Goal: Task Accomplishment & Management: Manage account settings

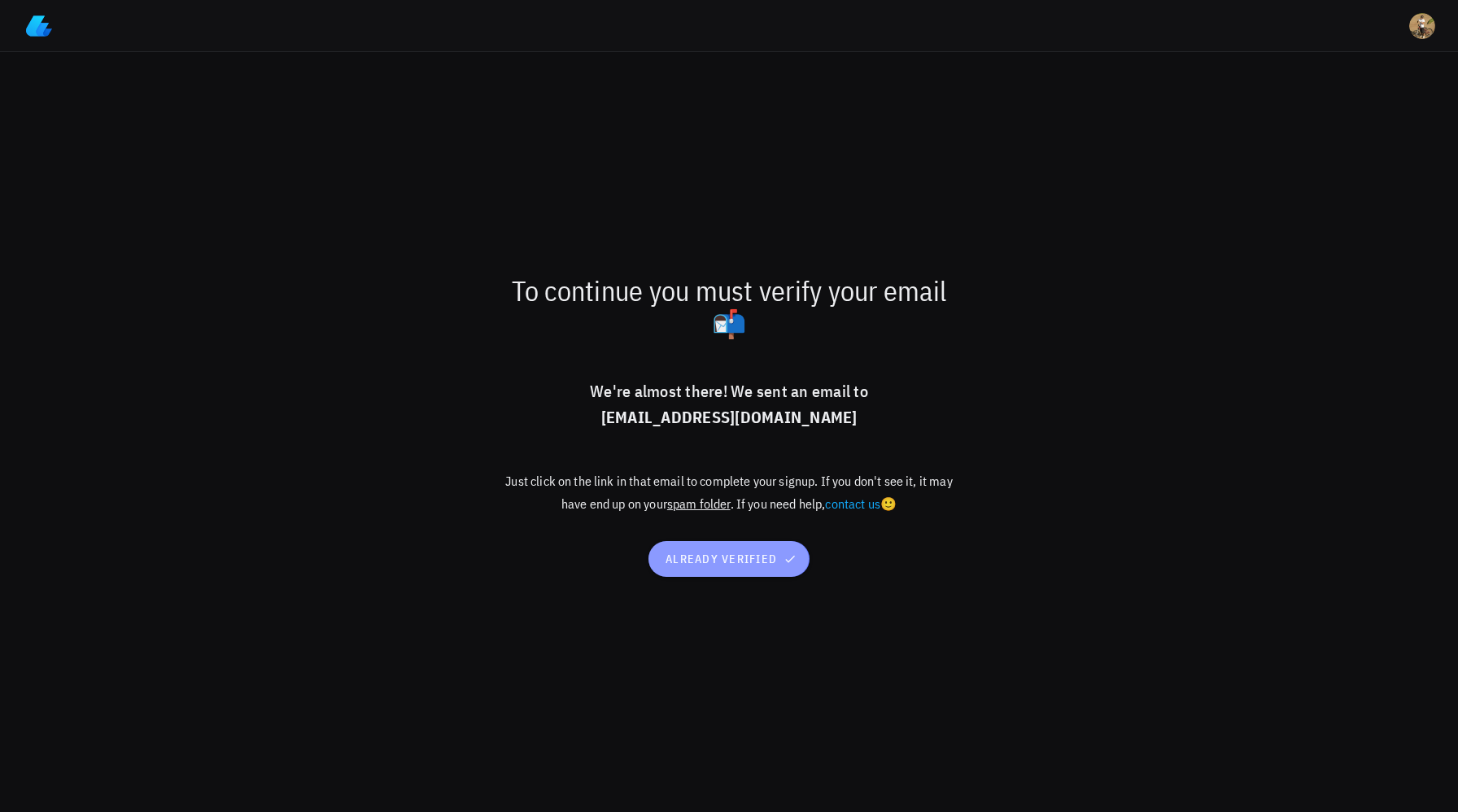
click at [768, 566] on button "already verified" at bounding box center [729, 558] width 160 height 35
click at [713, 548] on button "already verified" at bounding box center [729, 558] width 160 height 35
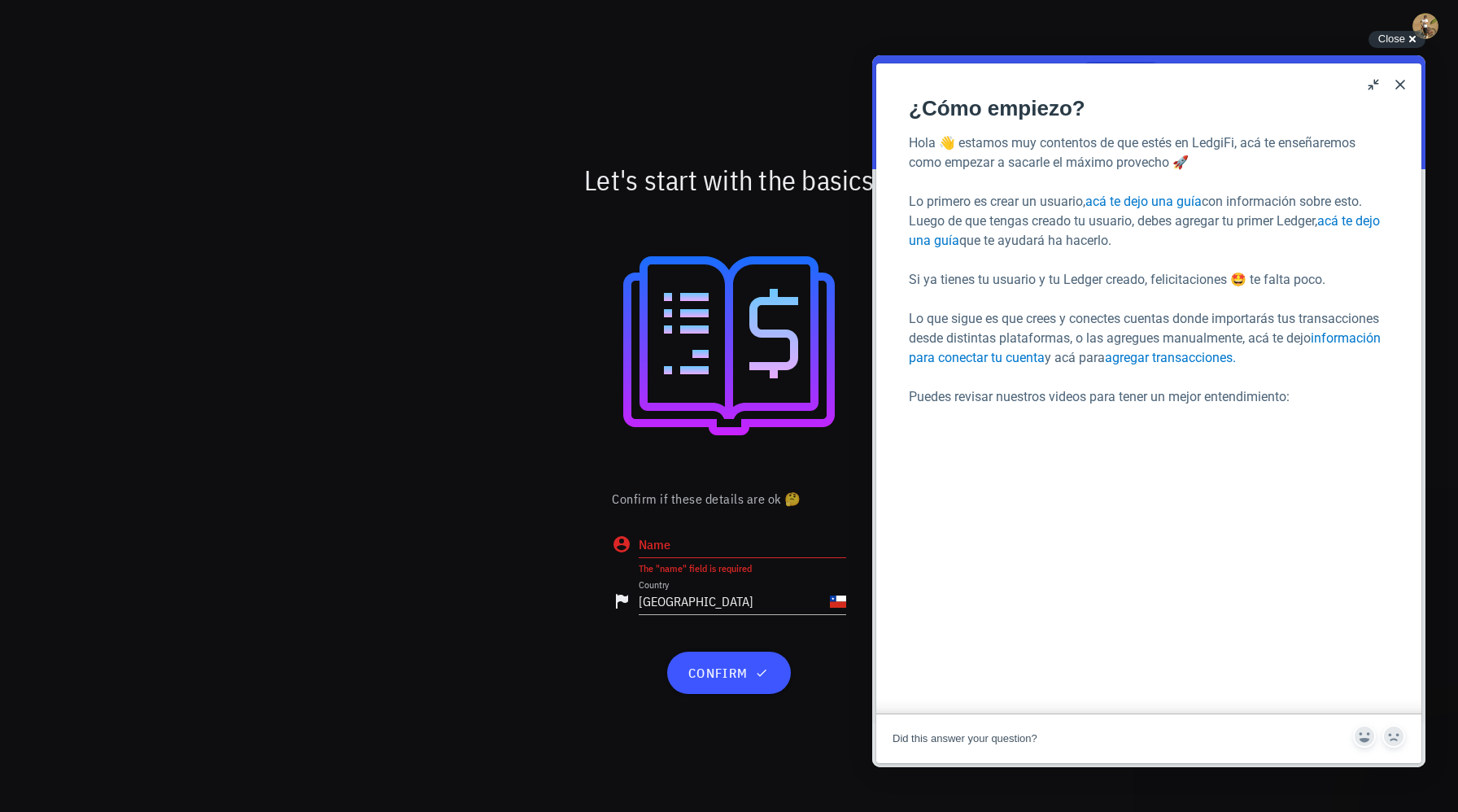
click at [710, 545] on input "Name" at bounding box center [742, 544] width 208 height 26
type input "Francisco Garretón"
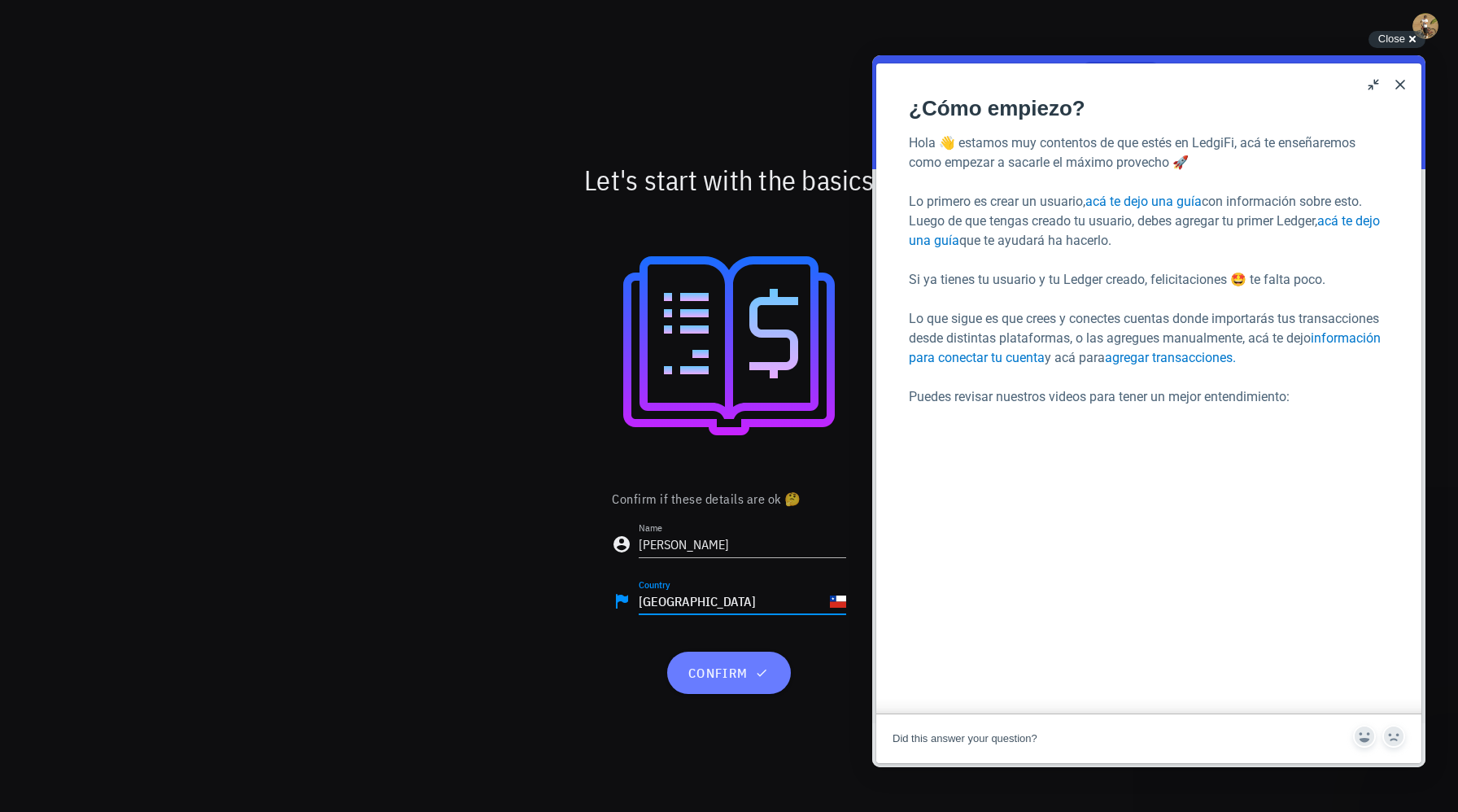
click at [732, 673] on span "confirm" at bounding box center [729, 672] width 84 height 16
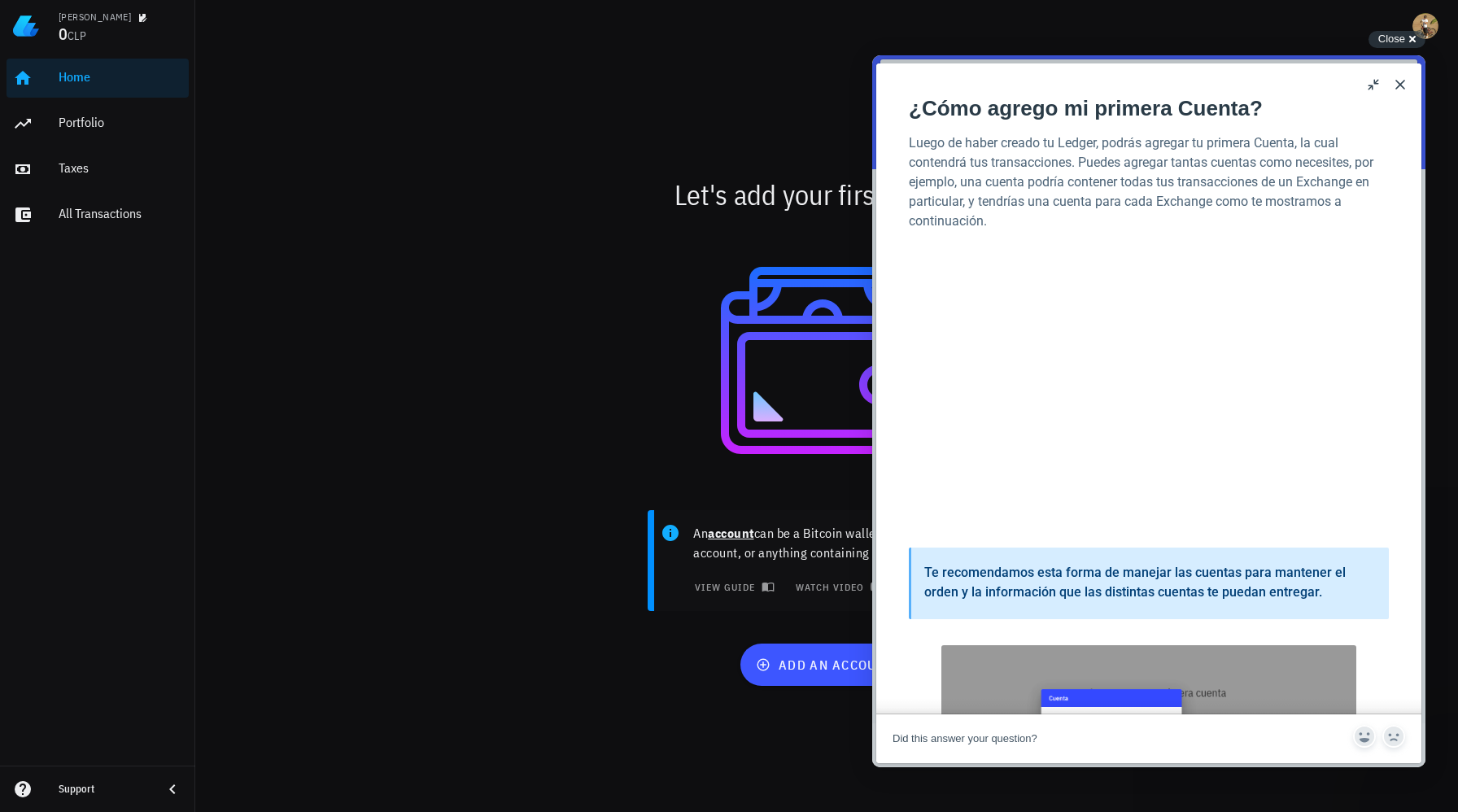
click at [1397, 84] on button "Close" at bounding box center [1400, 85] width 26 height 26
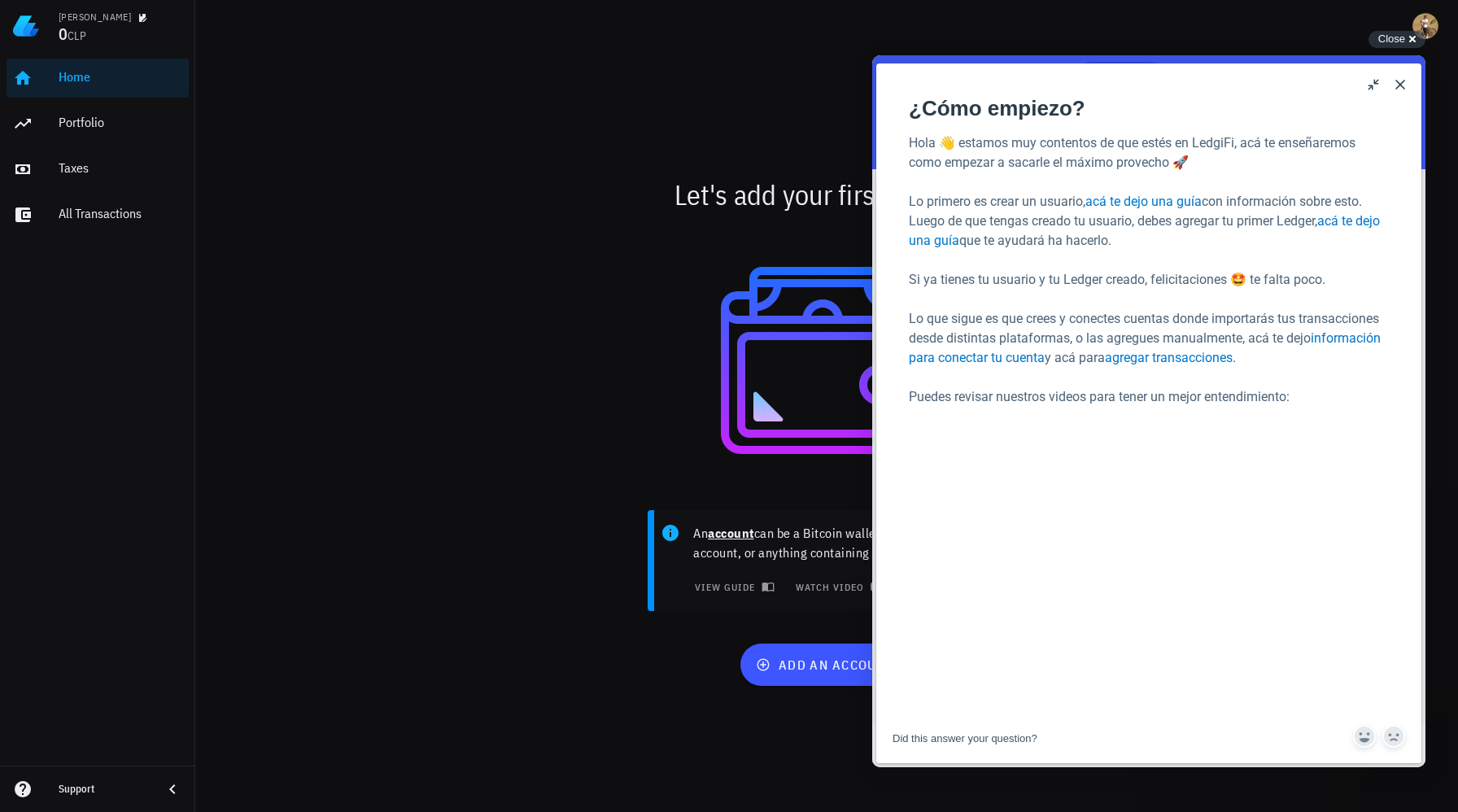
click at [1403, 83] on button "Close" at bounding box center [1400, 85] width 26 height 26
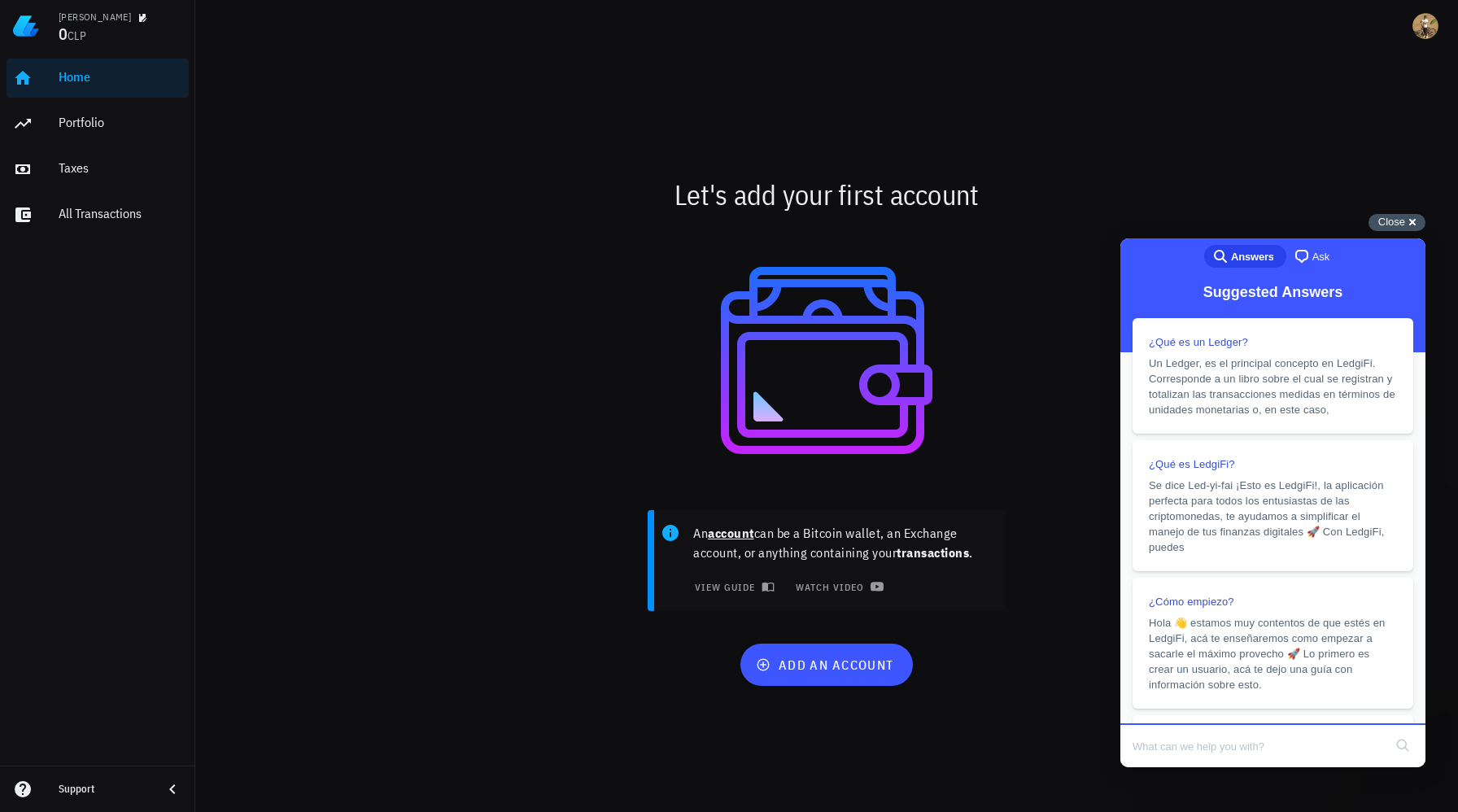
click at [1403, 221] on span "Close" at bounding box center [1391, 221] width 27 height 12
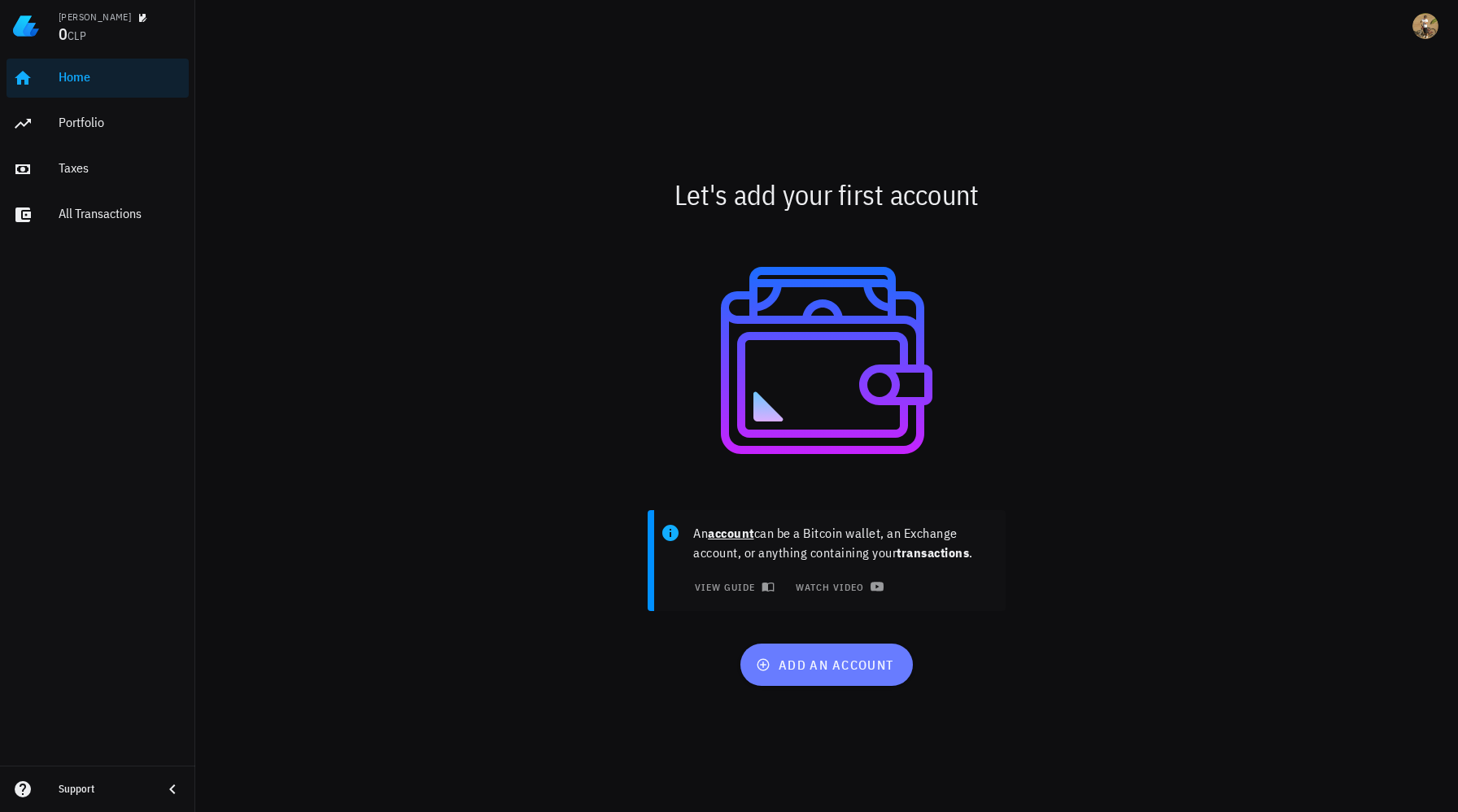
click at [831, 668] on span "add an account" at bounding box center [825, 664] width 134 height 16
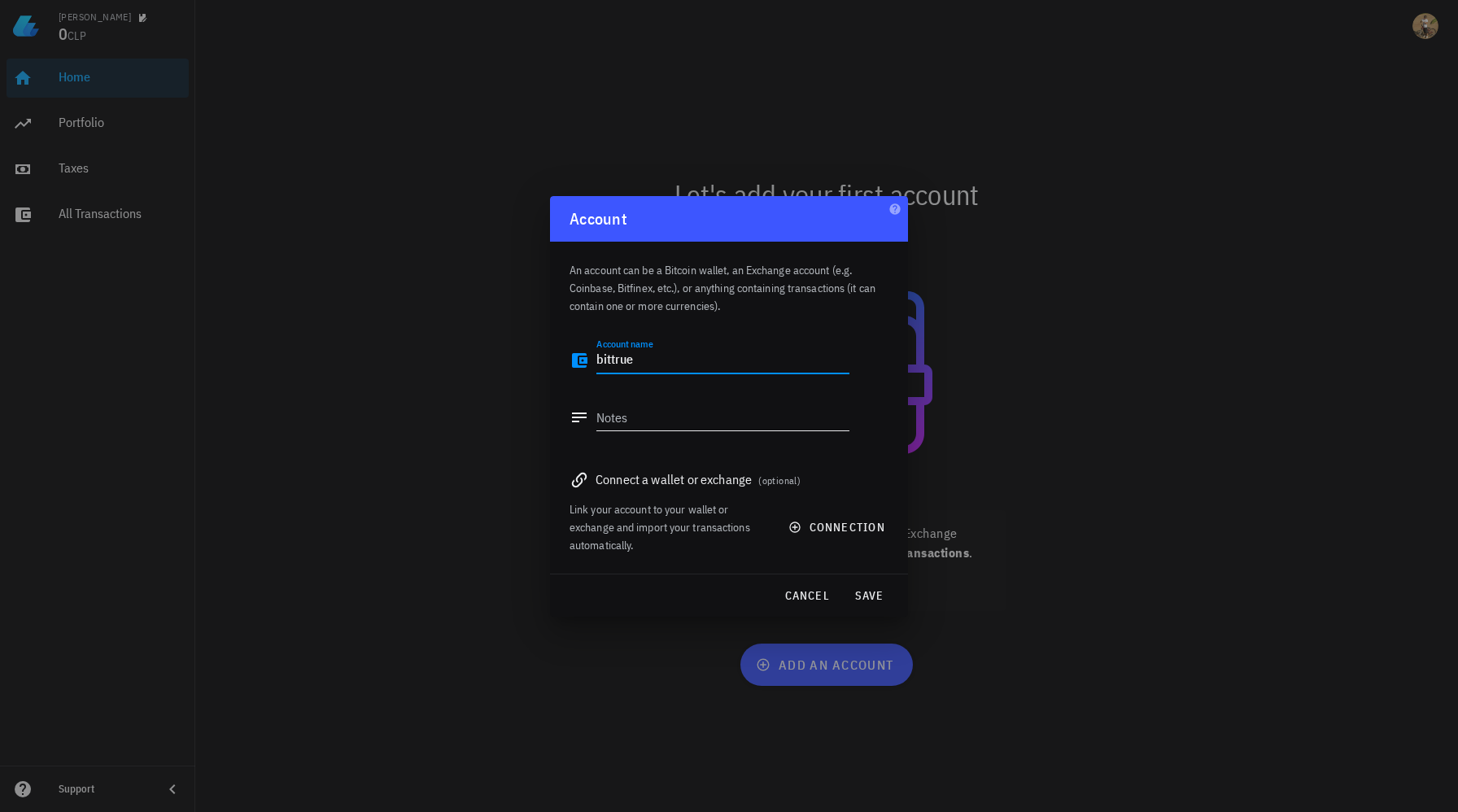
click at [682, 417] on textarea "Notes" at bounding box center [723, 417] width 253 height 26
click at [803, 526] on span "connection" at bounding box center [838, 527] width 93 height 15
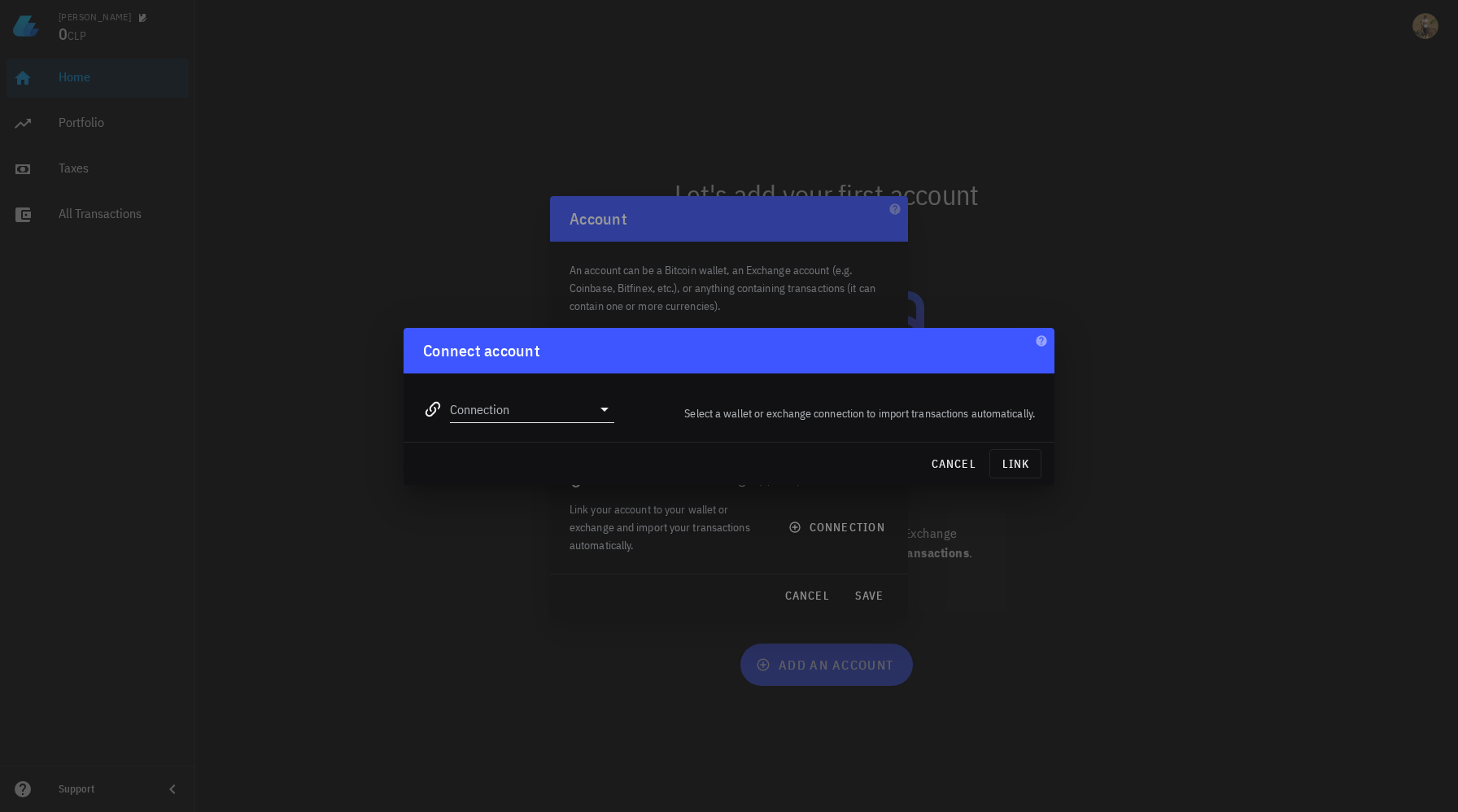
click at [586, 415] on input "Connection" at bounding box center [521, 409] width 142 height 26
click at [953, 469] on span "cancel" at bounding box center [954, 464] width 47 height 15
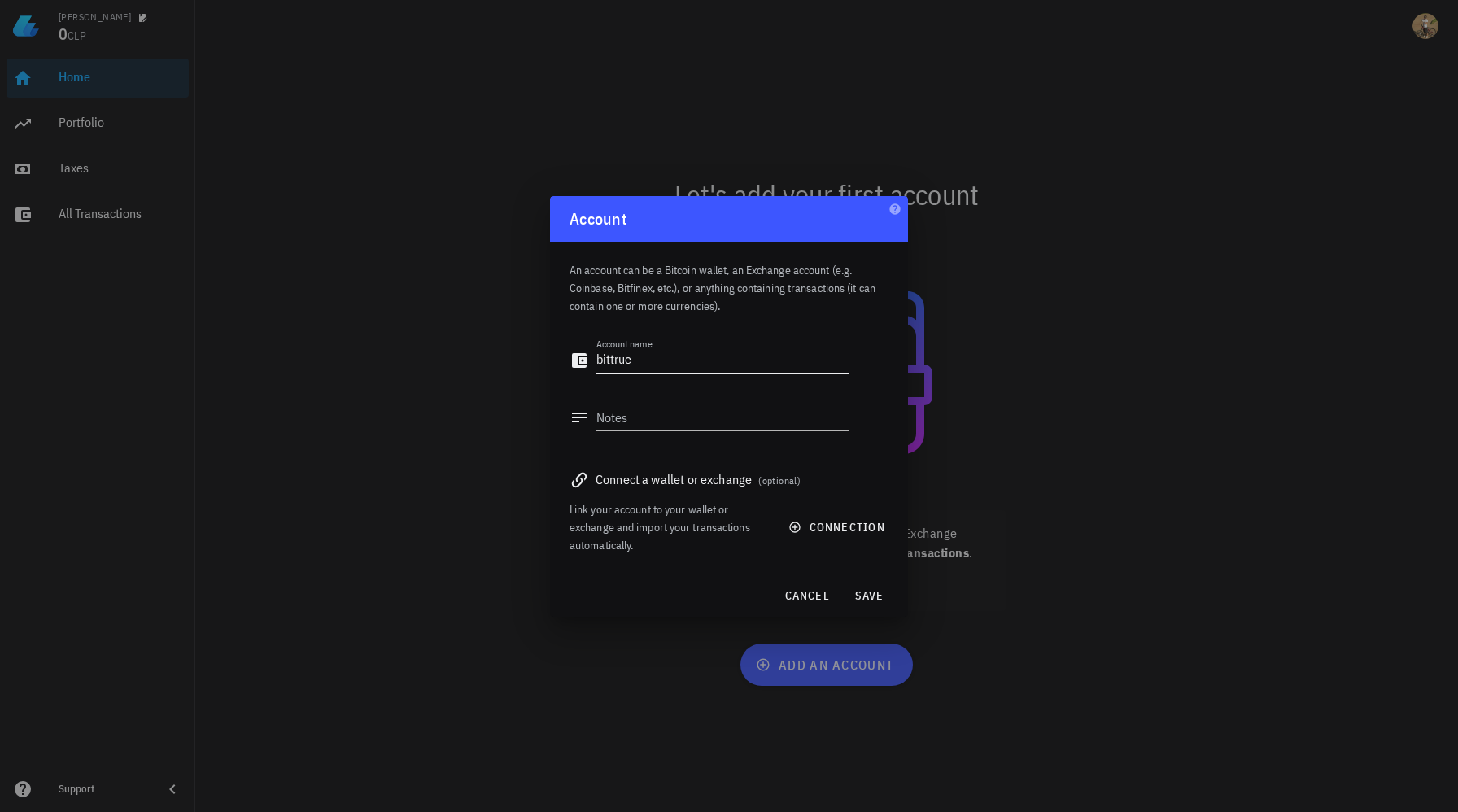
click at [631, 355] on textarea "bittrue" at bounding box center [723, 361] width 253 height 26
type textarea "Binance"
click at [819, 529] on span "connection" at bounding box center [838, 527] width 93 height 15
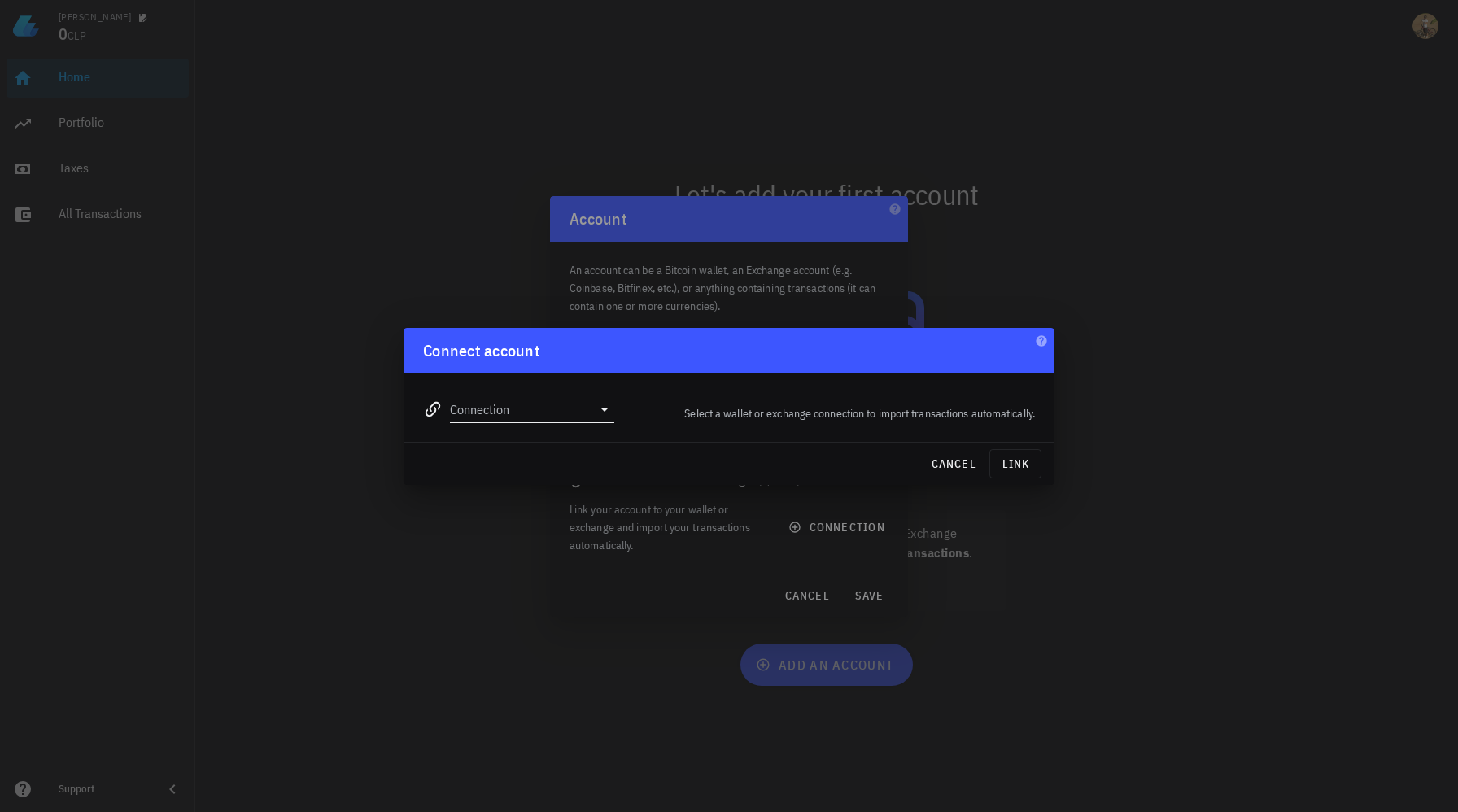
click at [541, 411] on input "Connection" at bounding box center [521, 409] width 142 height 26
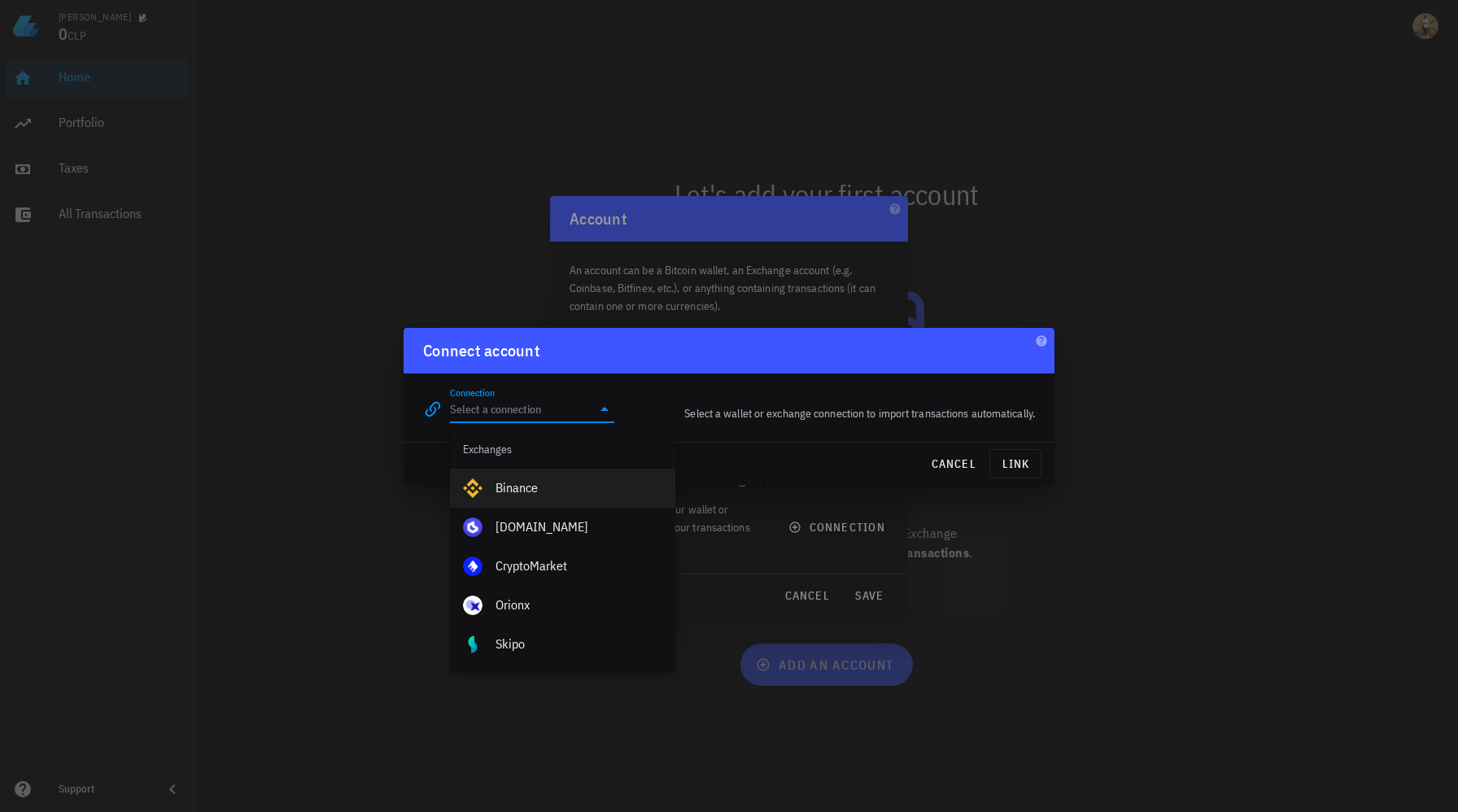
click at [521, 490] on div "Binance" at bounding box center [579, 488] width 167 height 16
type input "Binance"
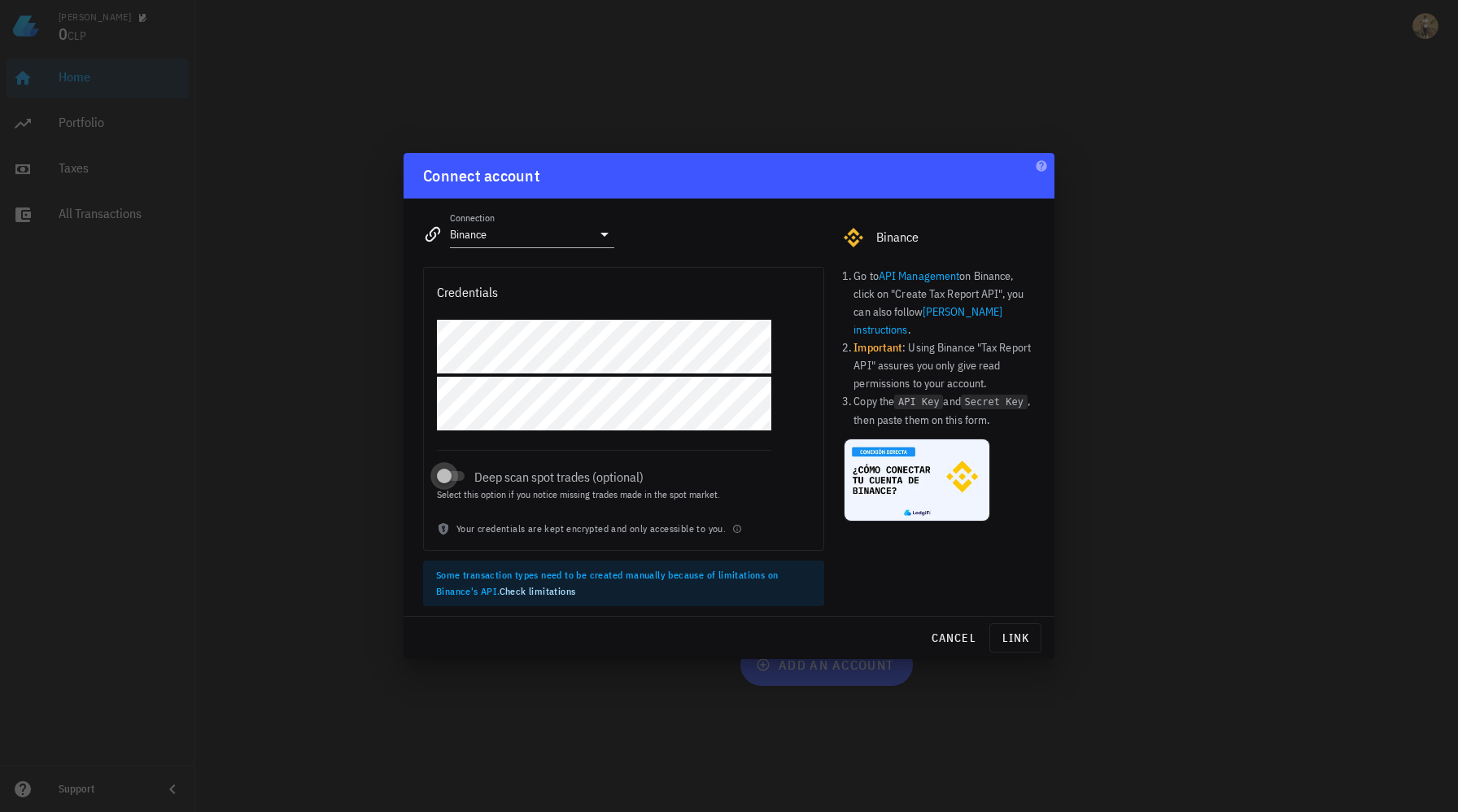
click at [446, 476] on div at bounding box center [444, 476] width 22 height 22
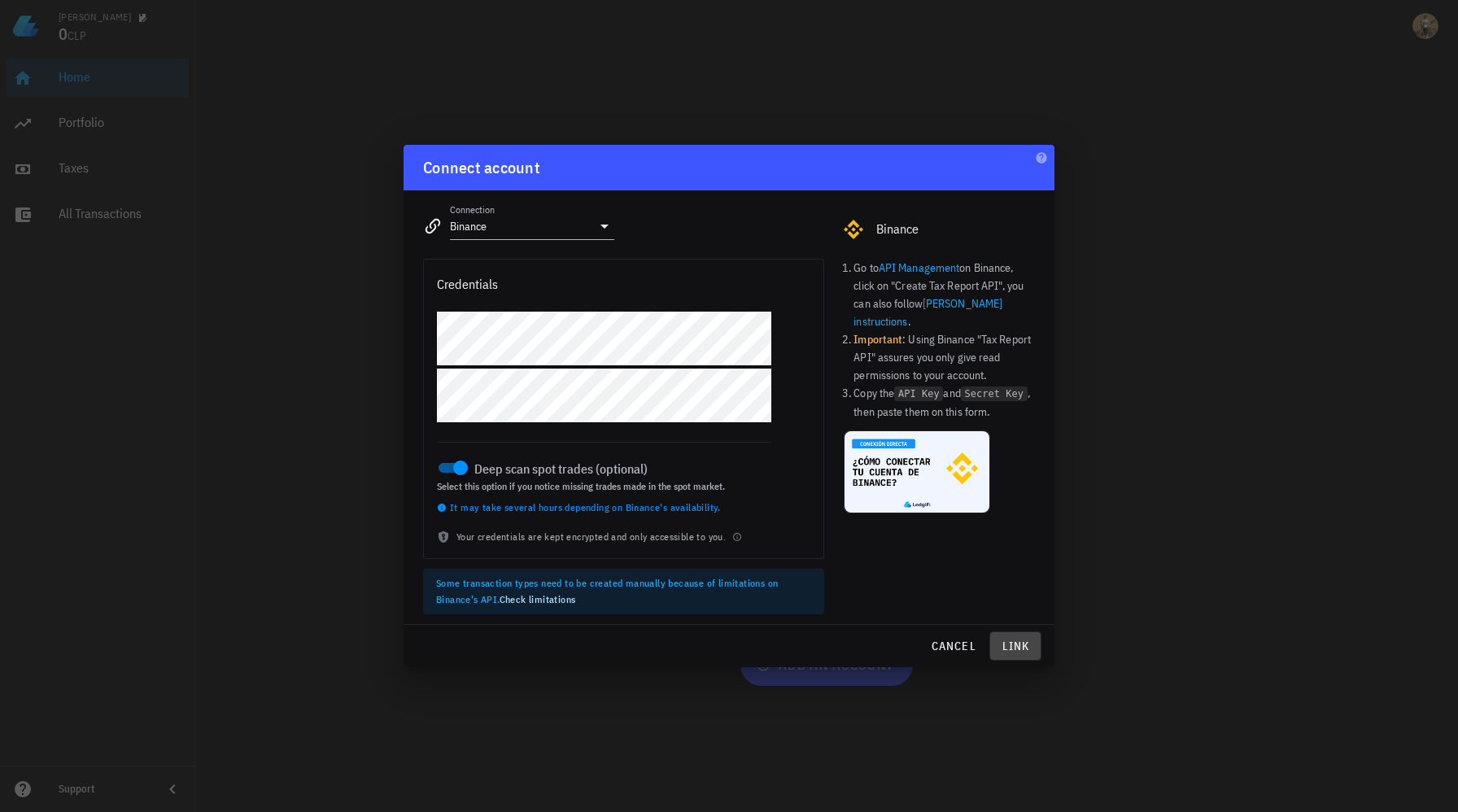
click at [1018, 645] on span "link" at bounding box center [1015, 645] width 37 height 15
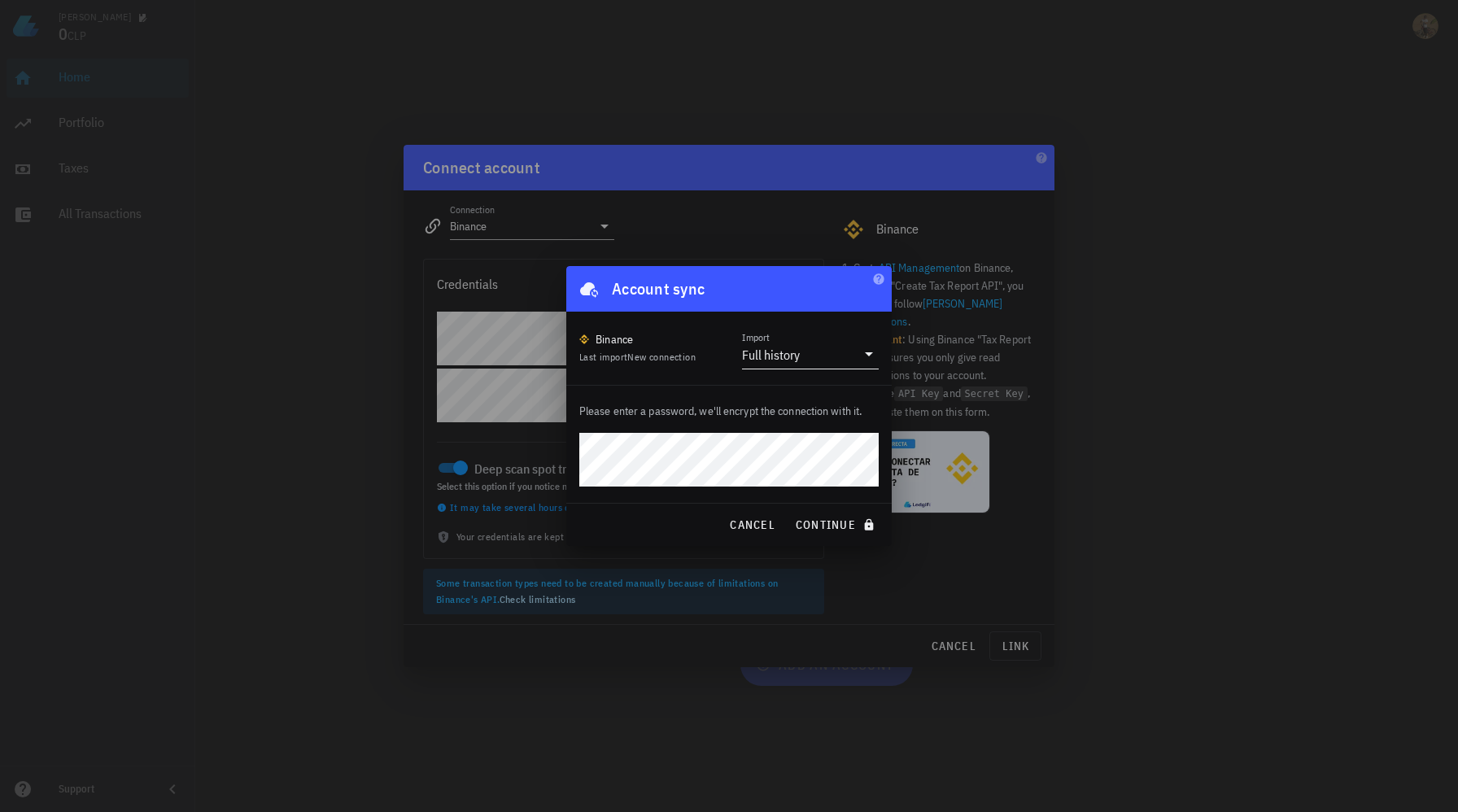
click at [867, 361] on icon at bounding box center [869, 354] width 20 height 20
click at [867, 361] on div "Full history" at bounding box center [811, 367] width 137 height 39
click at [812, 521] on span "continue" at bounding box center [837, 524] width 84 height 15
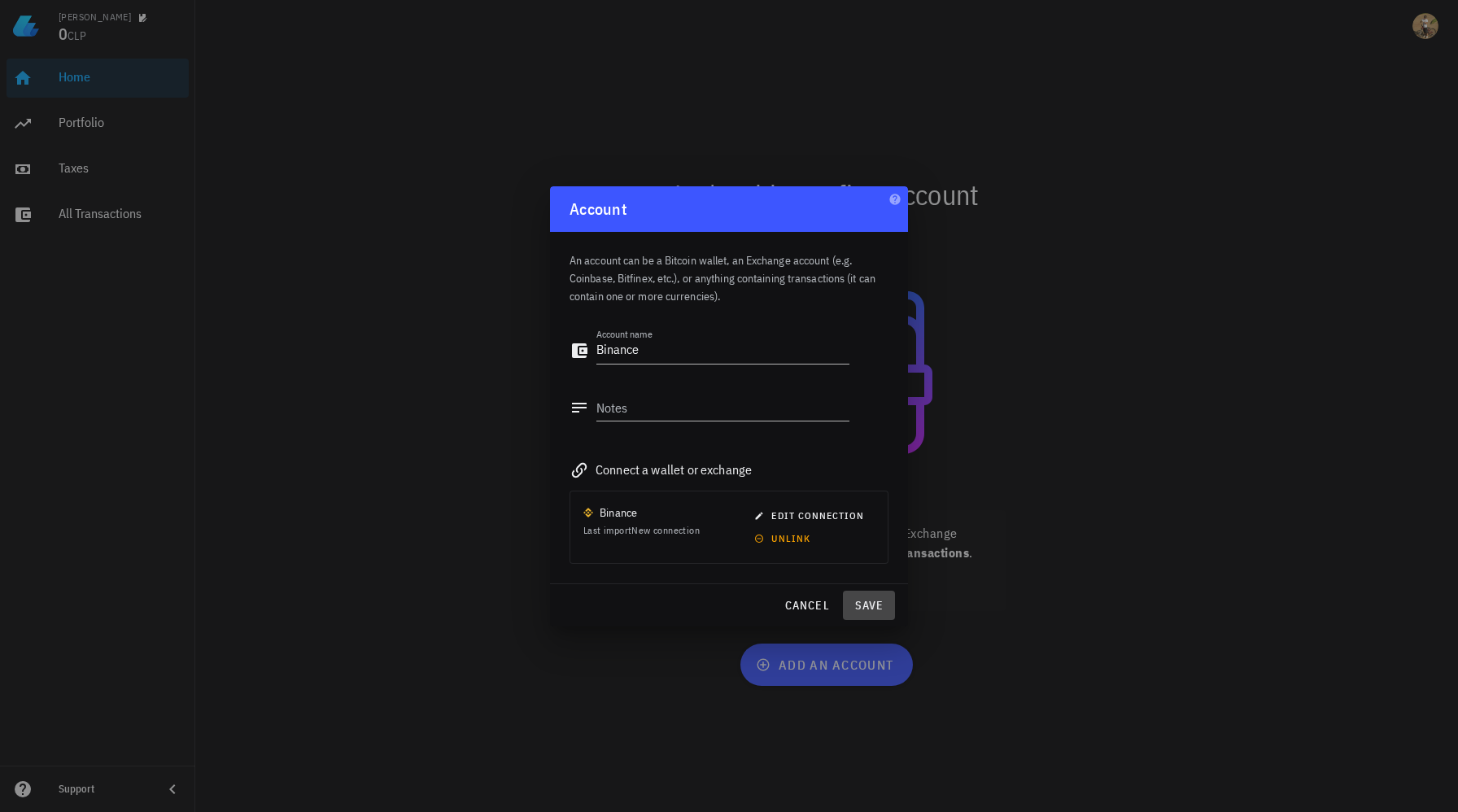
click at [867, 607] on span "save" at bounding box center [869, 604] width 39 height 15
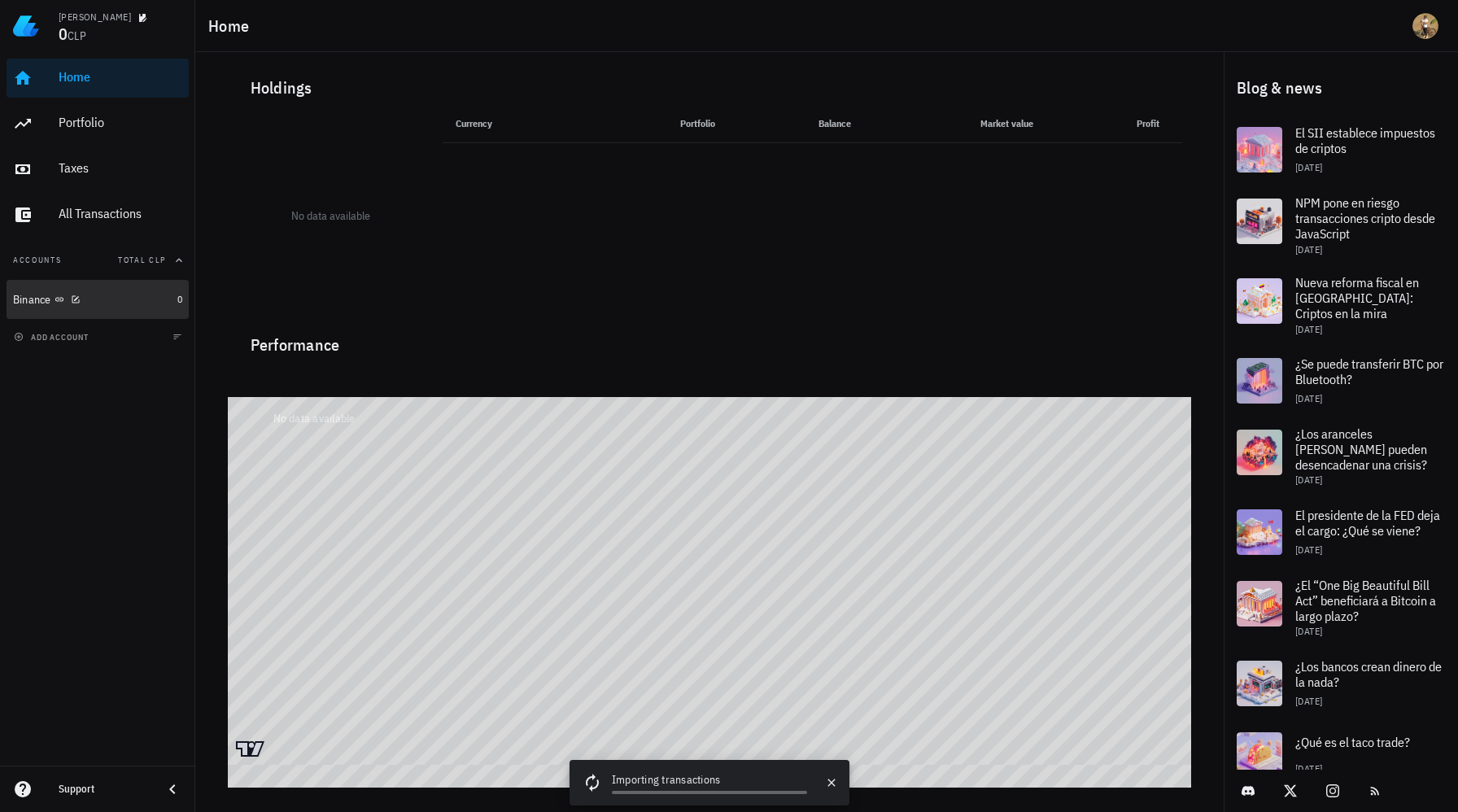
click at [115, 296] on div "Binance" at bounding box center [92, 300] width 157 height 16
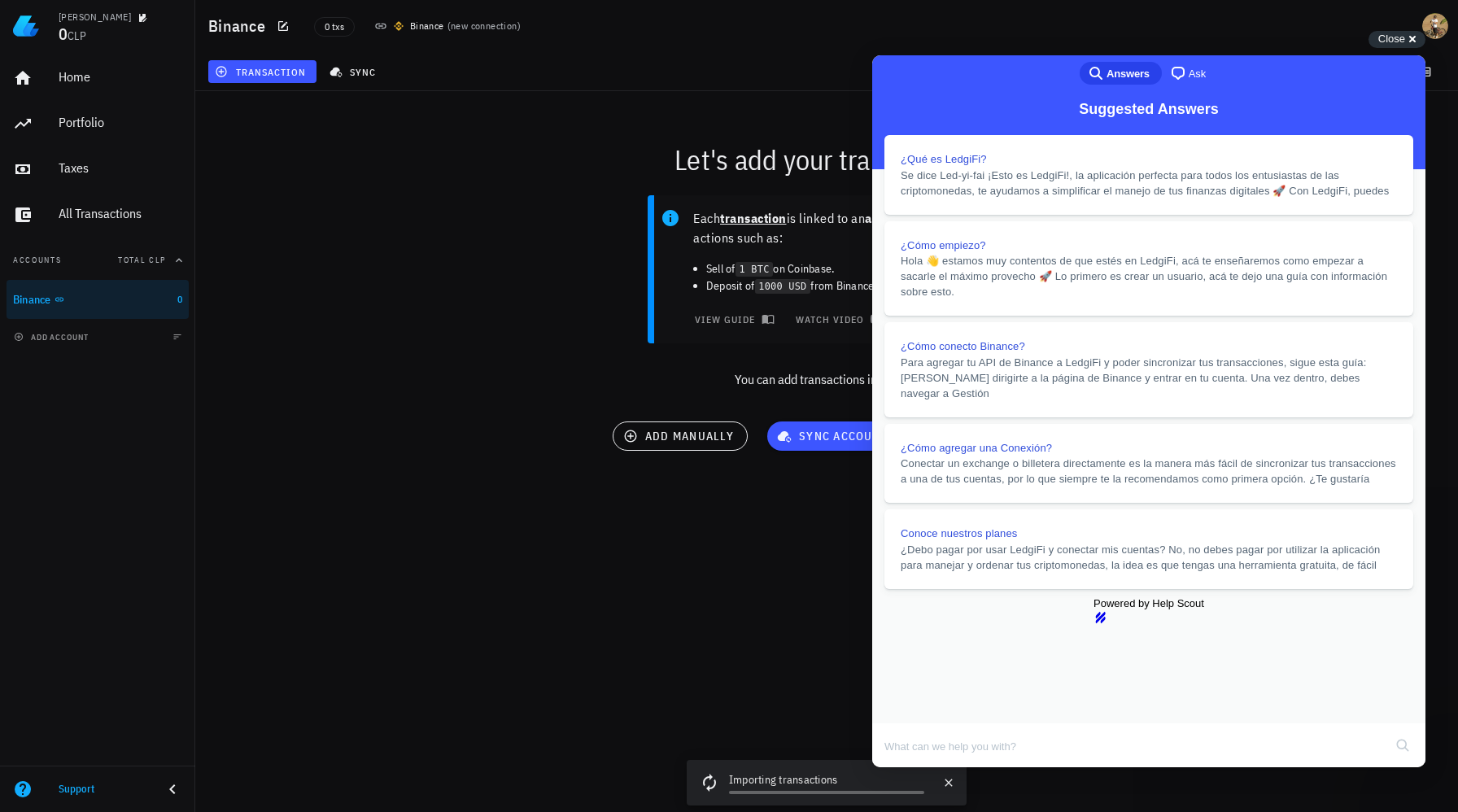
click at [902, 768] on button "Close" at bounding box center [888, 778] width 29 height 21
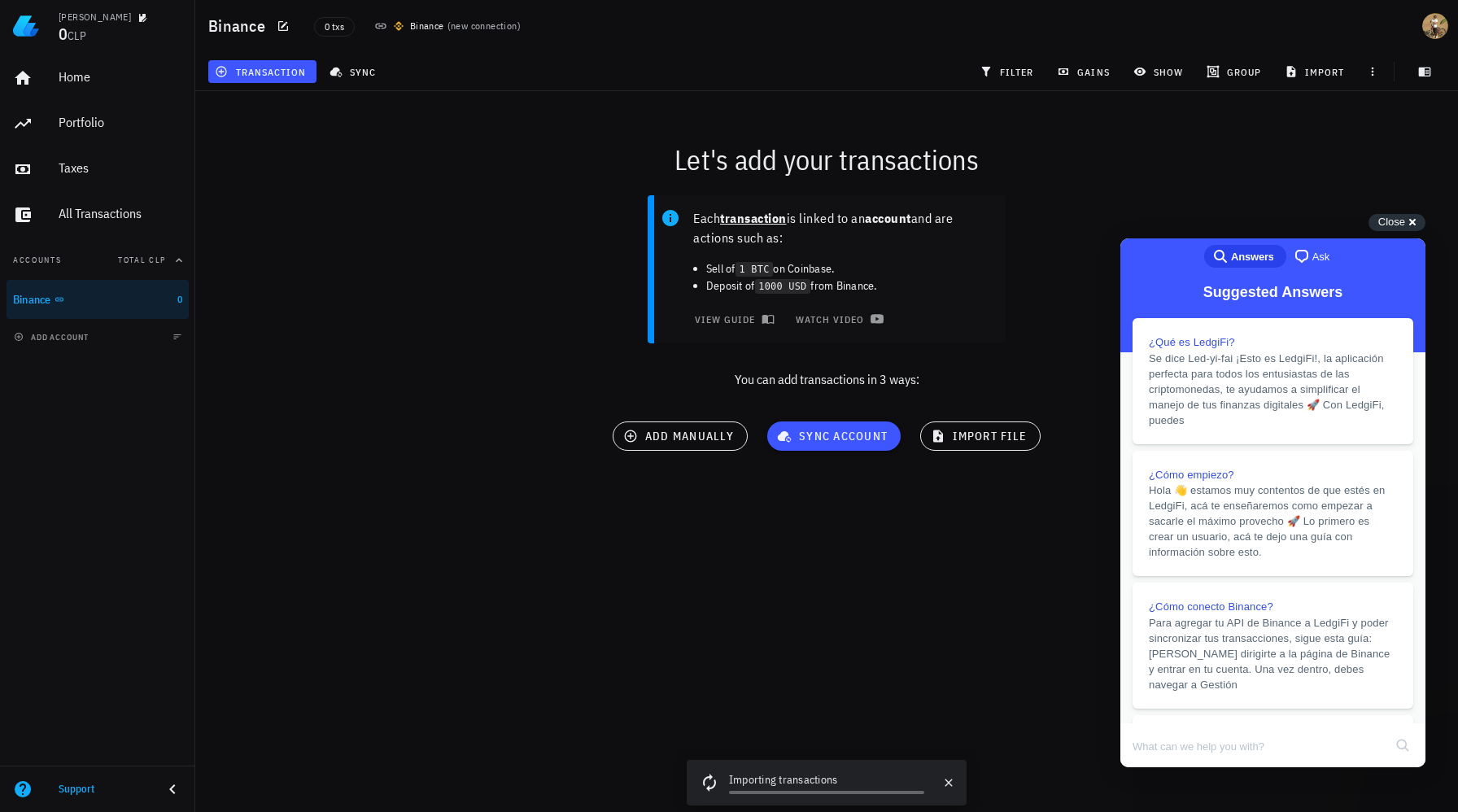
click at [105, 335] on div "add account" at bounding box center [98, 336] width 196 height 35
click at [76, 336] on span "add account" at bounding box center [53, 337] width 72 height 10
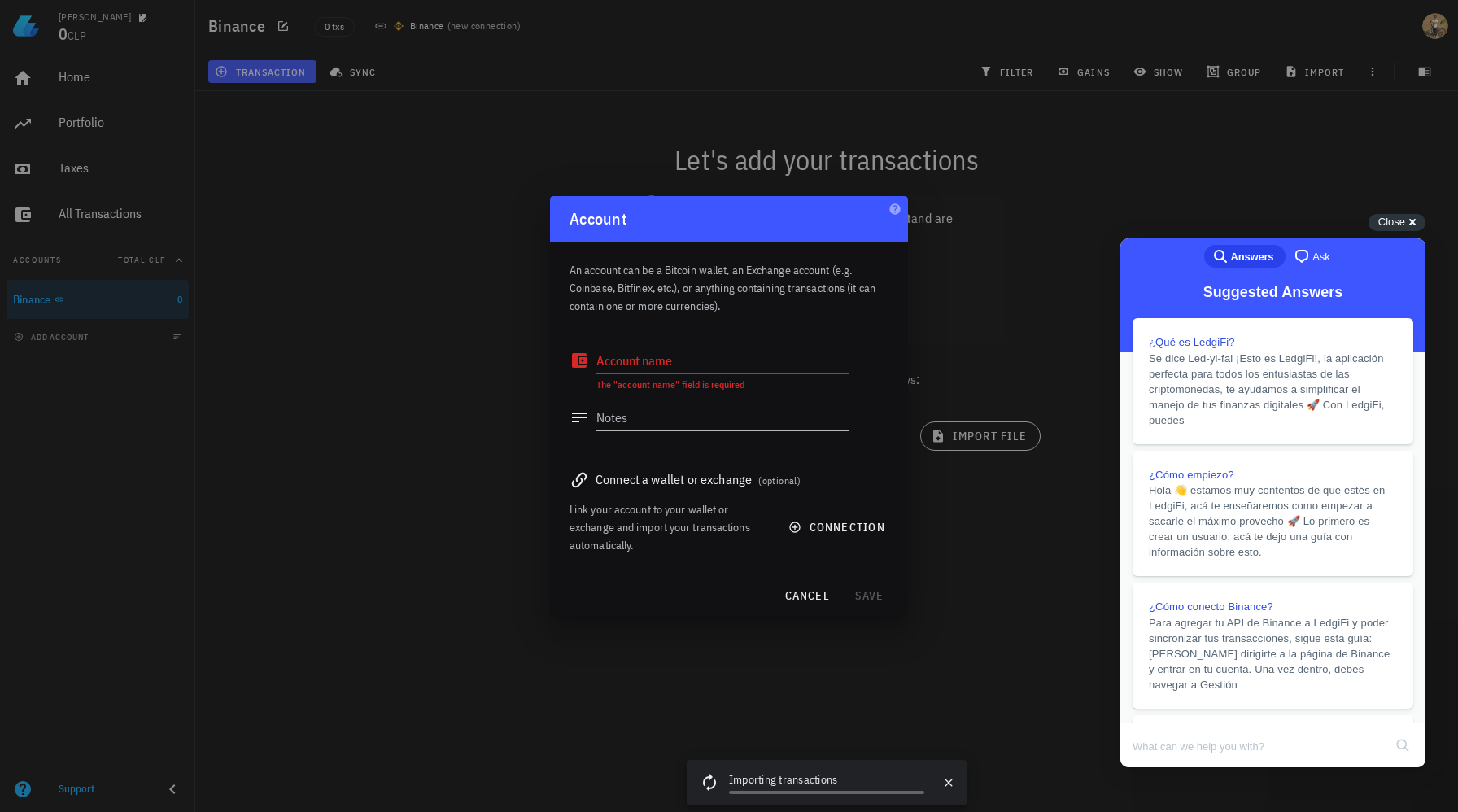
click at [670, 479] on div "Connect a wallet or exchange (optional)" at bounding box center [729, 479] width 319 height 22
click at [829, 525] on span "connection" at bounding box center [838, 527] width 93 height 15
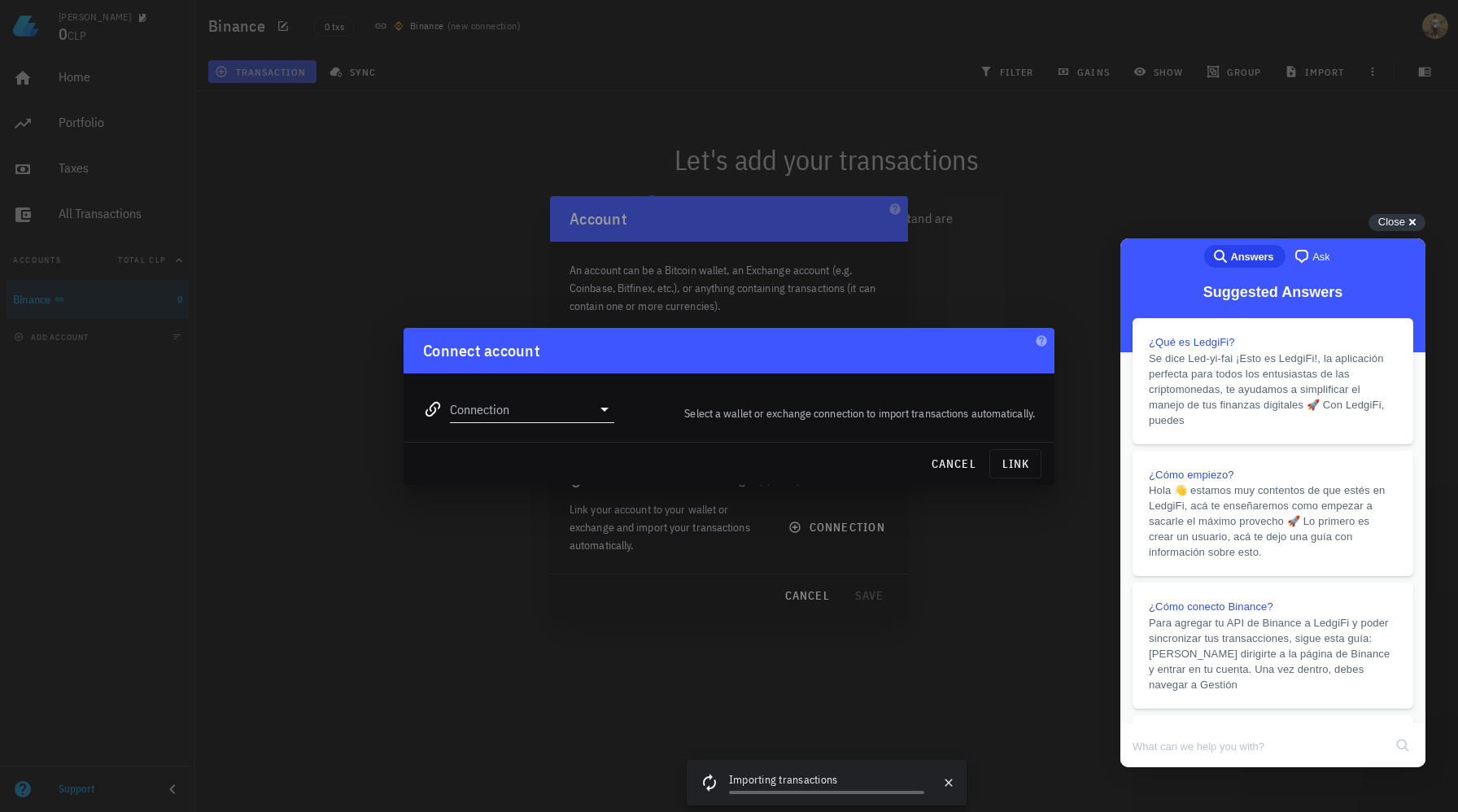
click at [550, 416] on input "Connection" at bounding box center [521, 409] width 142 height 26
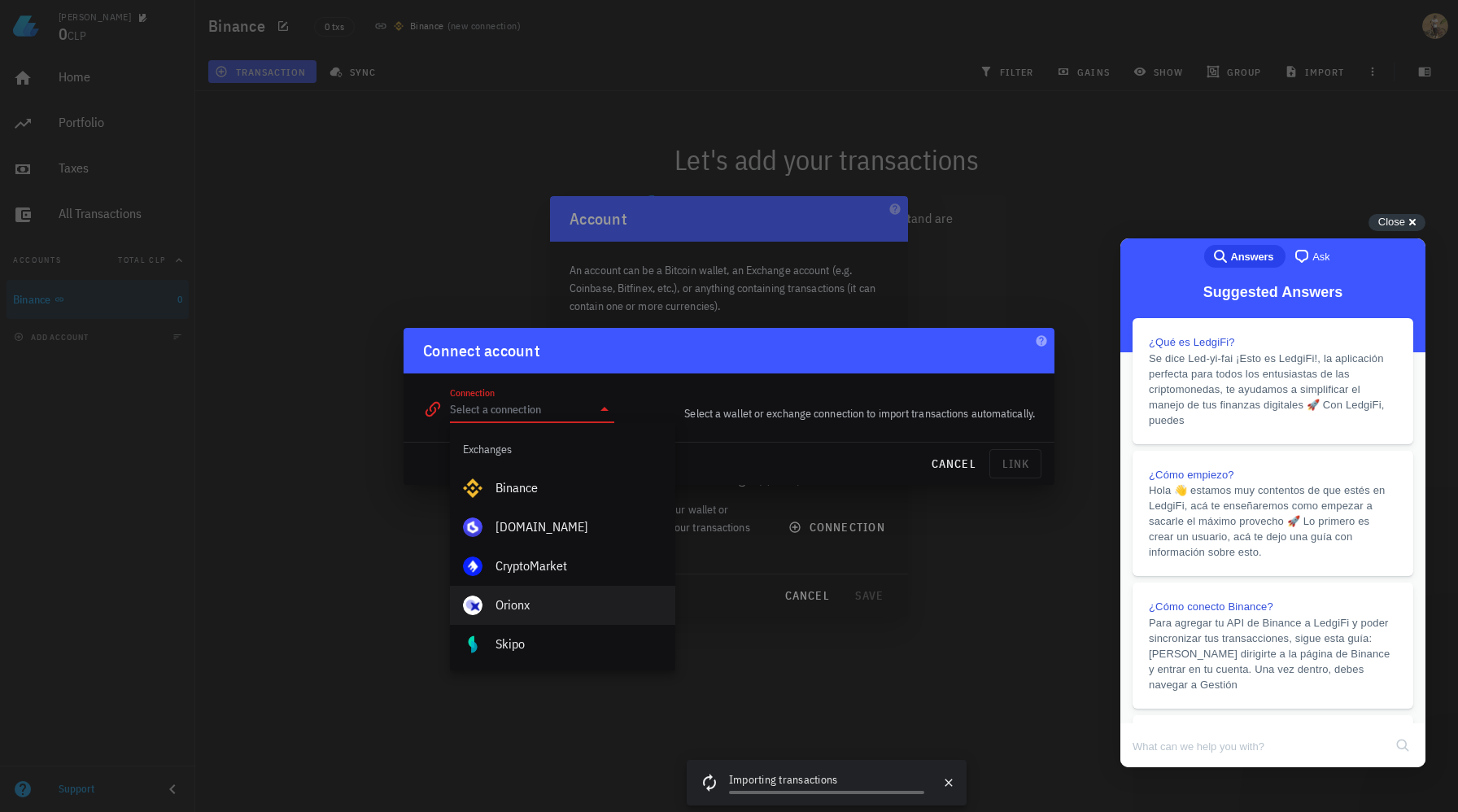
click at [519, 599] on div "Orionx" at bounding box center [579, 604] width 167 height 16
type input "Orionx"
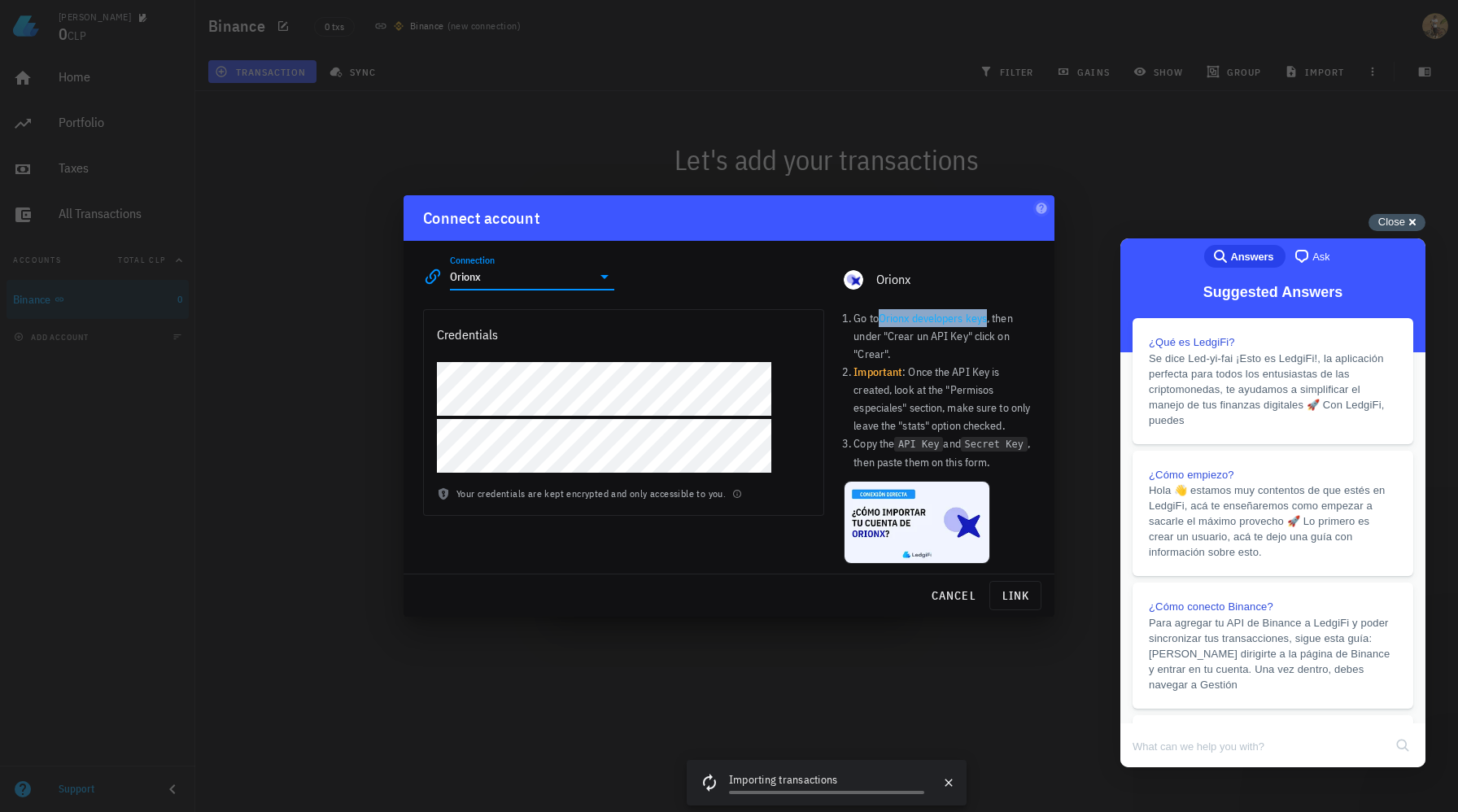
click at [1388, 222] on span "Close" at bounding box center [1391, 221] width 27 height 12
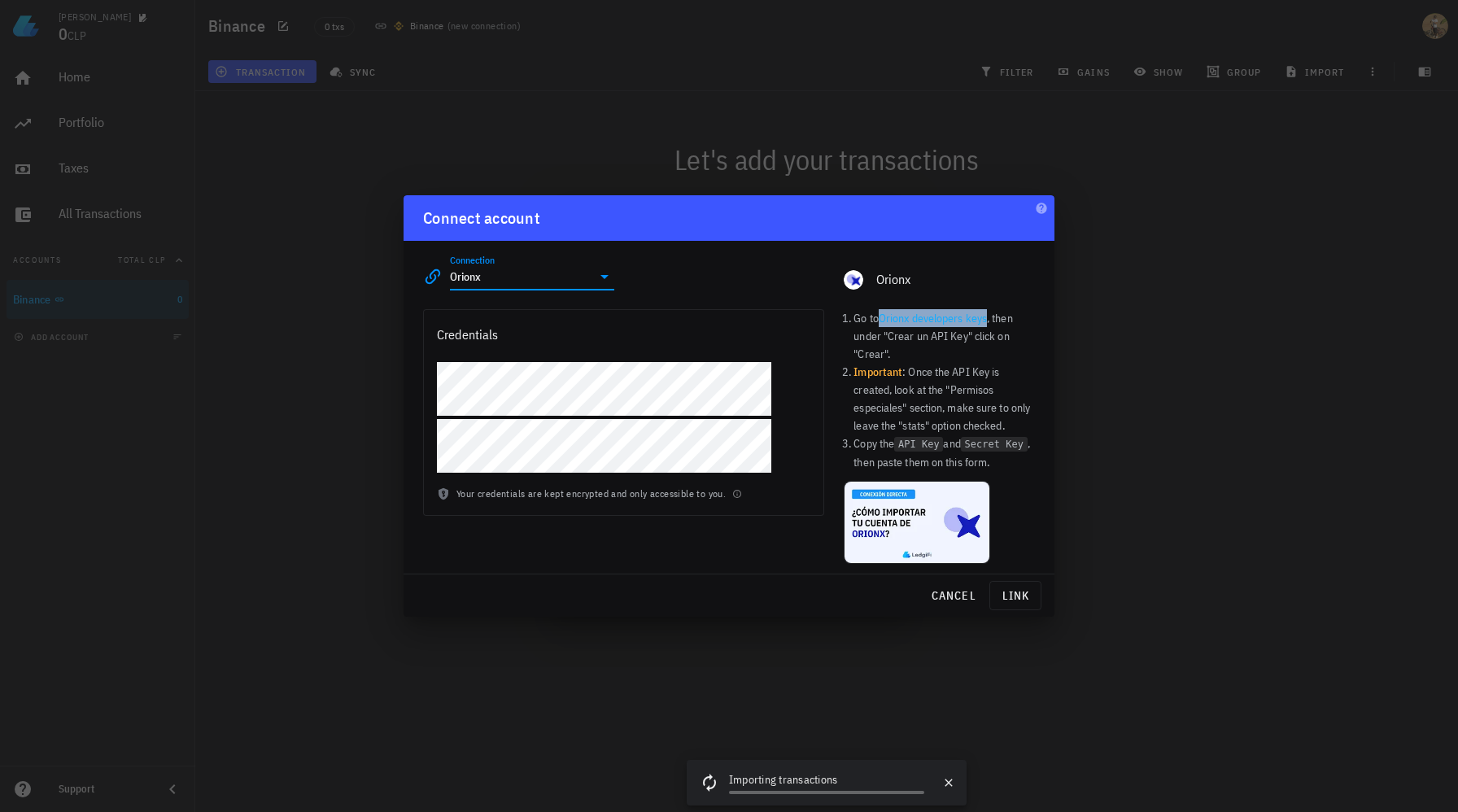
click at [590, 269] on input "Orionx" at bounding box center [521, 277] width 142 height 26
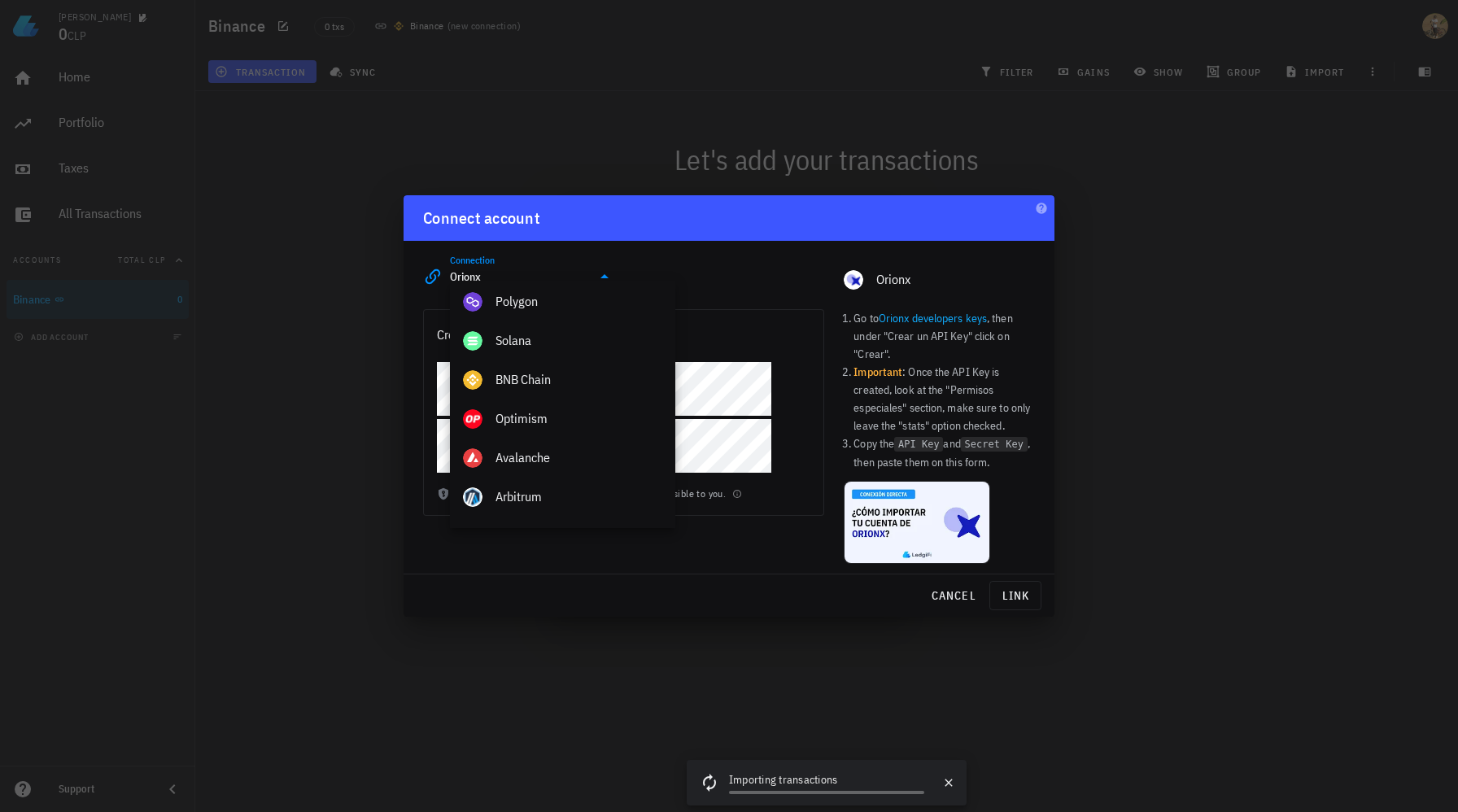
scroll to position [764, 0]
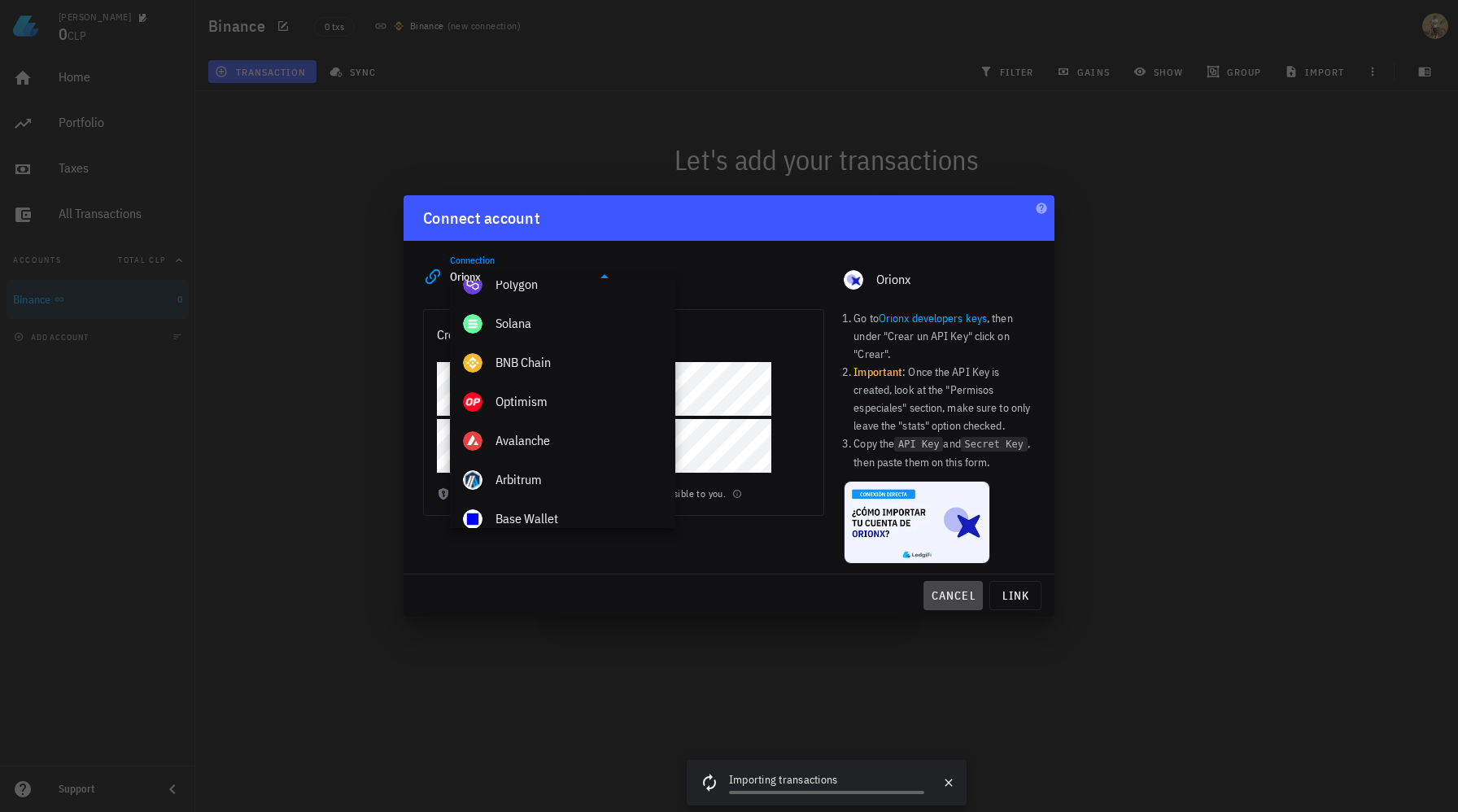
click at [944, 599] on span "cancel" at bounding box center [954, 595] width 47 height 15
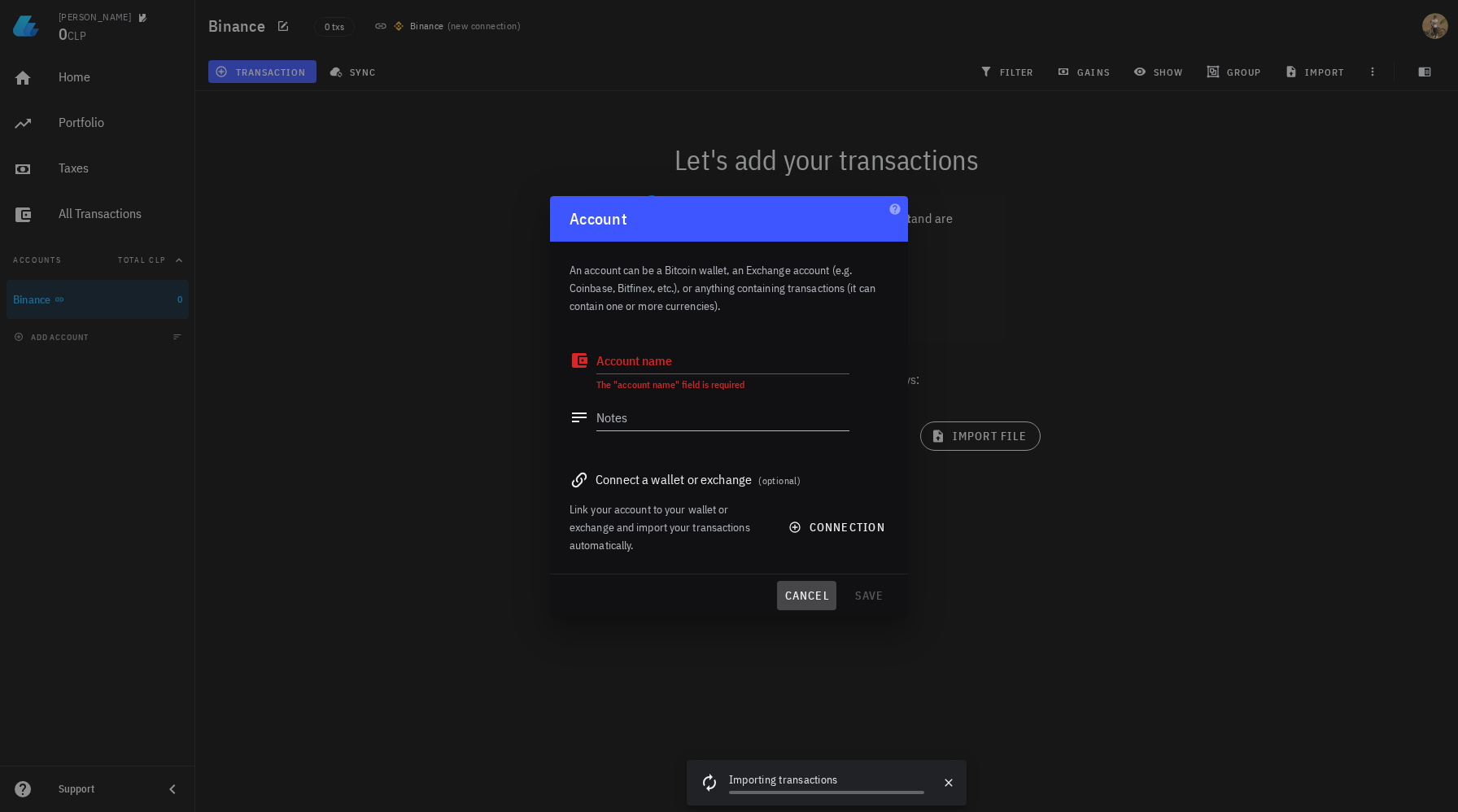
click at [811, 591] on span "cancel" at bounding box center [807, 595] width 47 height 15
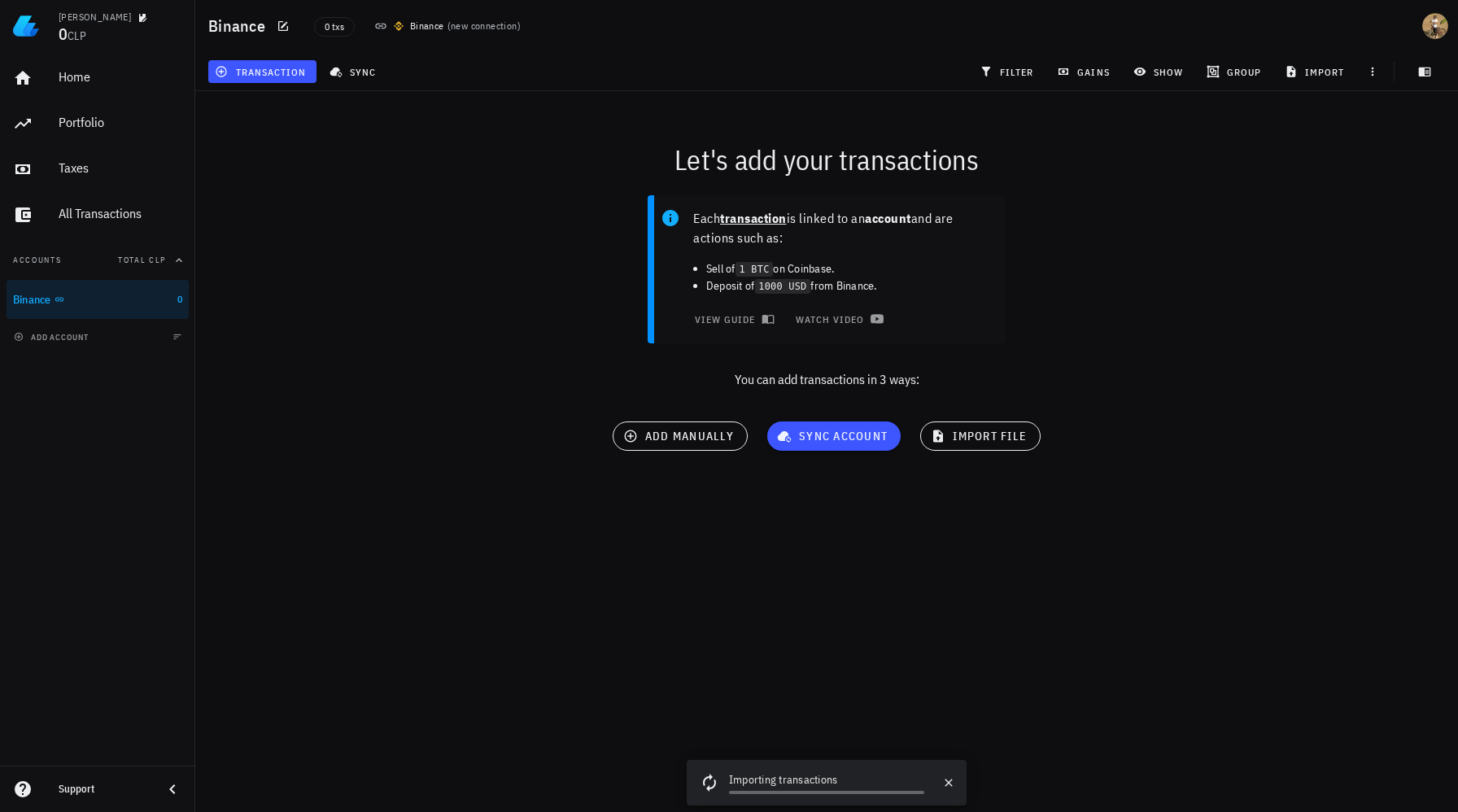
click at [125, 336] on div "add account" at bounding box center [98, 336] width 196 height 35
click at [93, 336] on button "add account" at bounding box center [52, 336] width 86 height 16
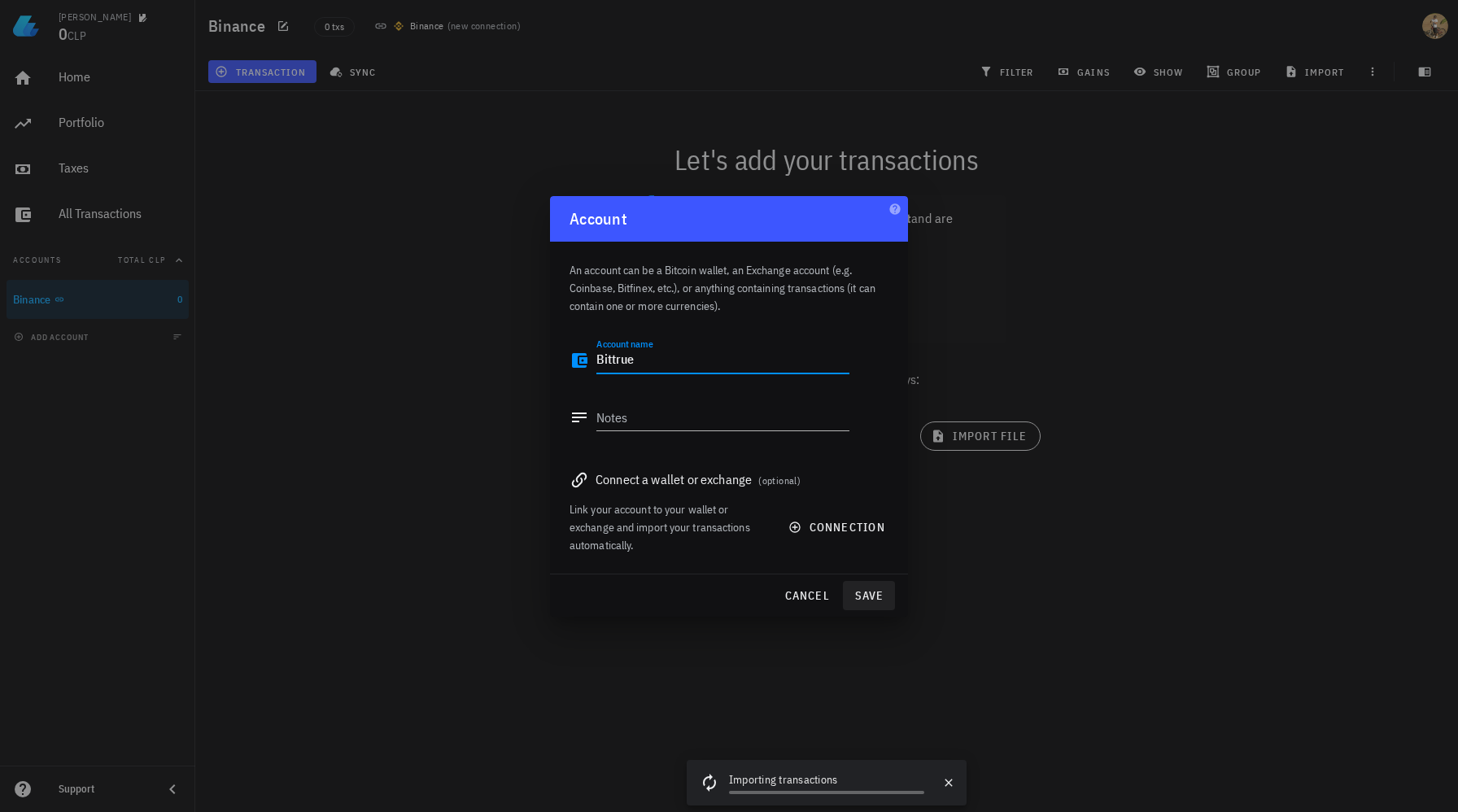
type textarea "Bittrue"
click at [866, 589] on span "save" at bounding box center [869, 595] width 39 height 15
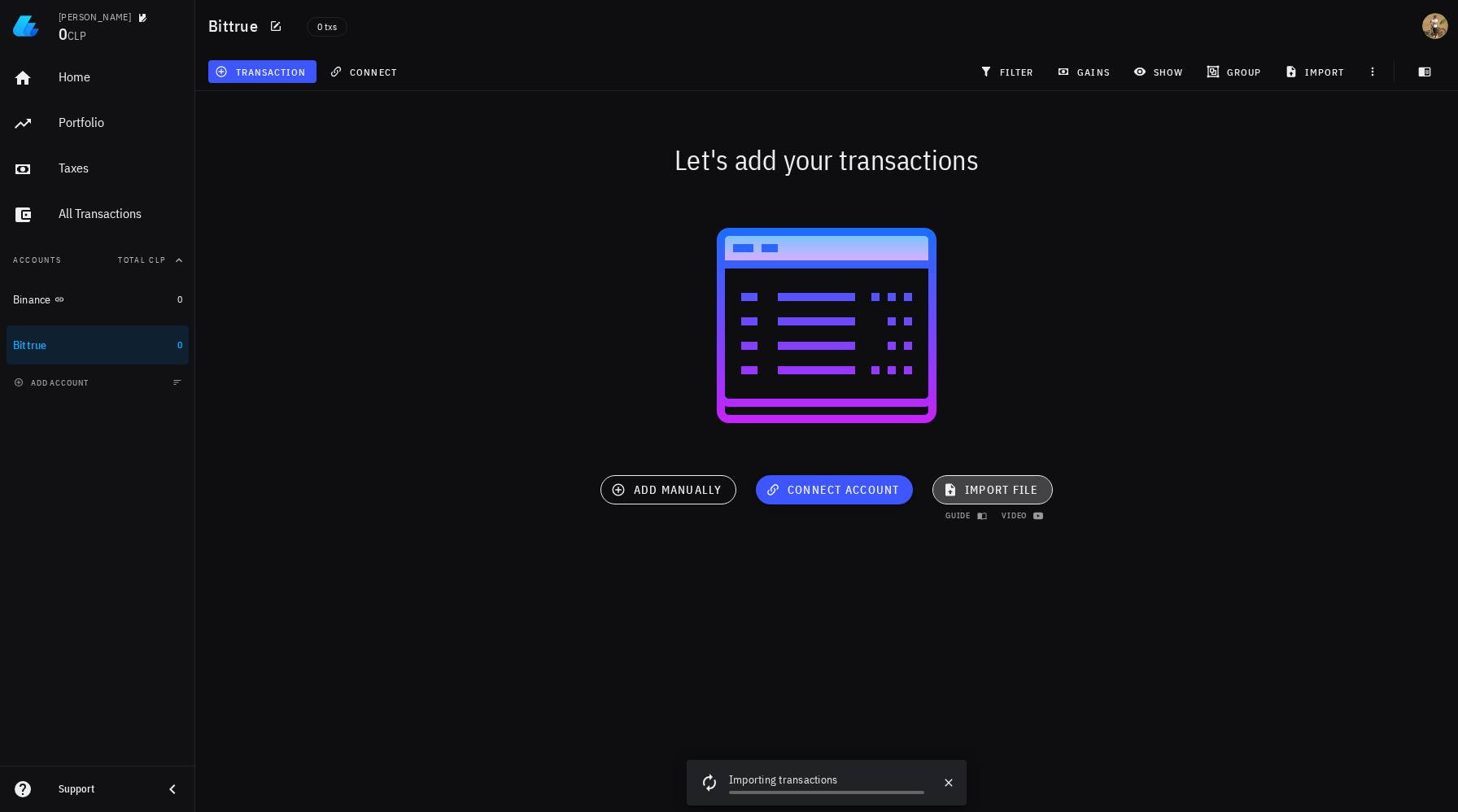
click at [1005, 489] on span "import file" at bounding box center [992, 489] width 93 height 15
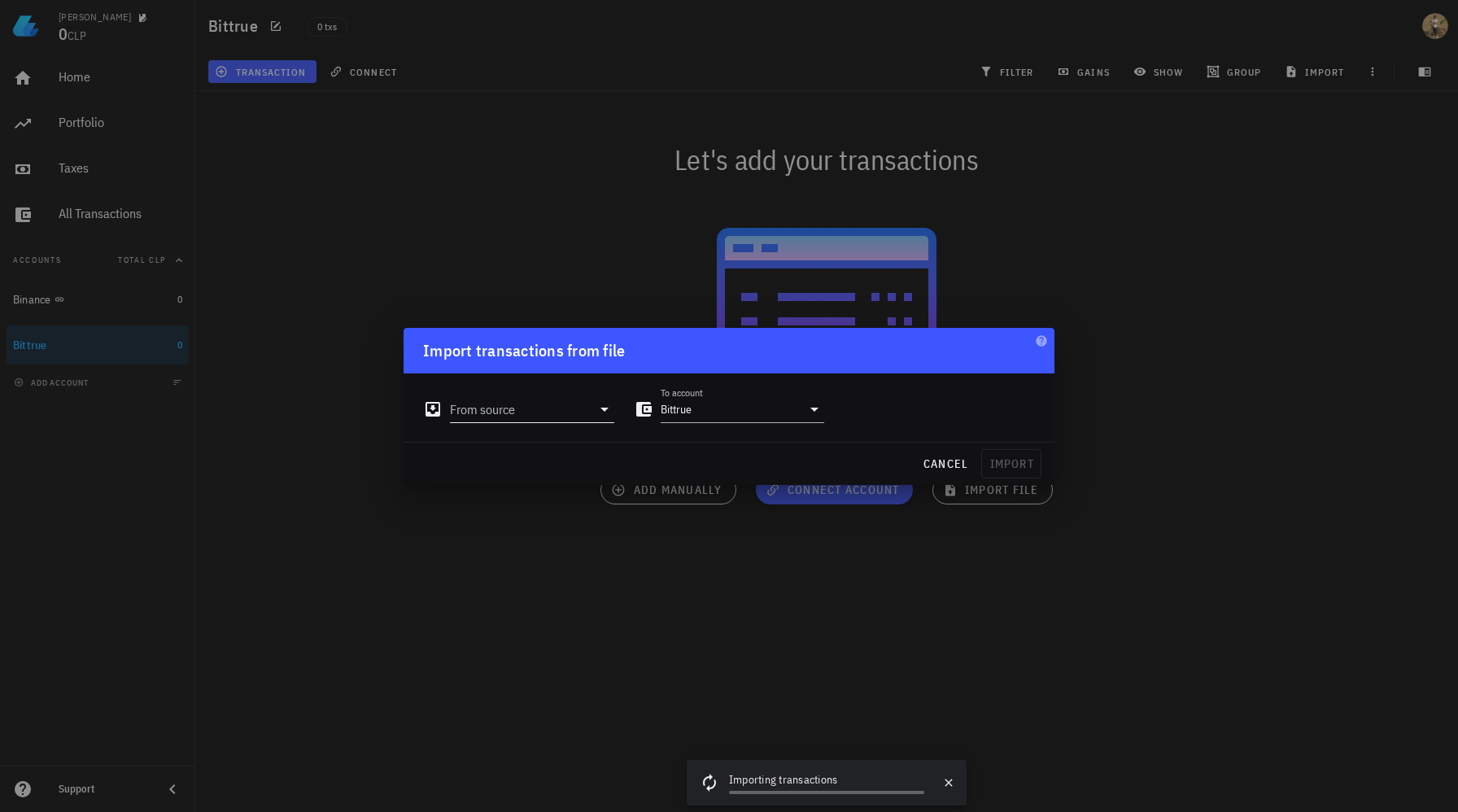
click at [594, 400] on icon at bounding box center [604, 409] width 20 height 20
click at [556, 632] on div "Excel/CSV File" at bounding box center [611, 643] width 230 height 35
type input "Excel/CSV File"
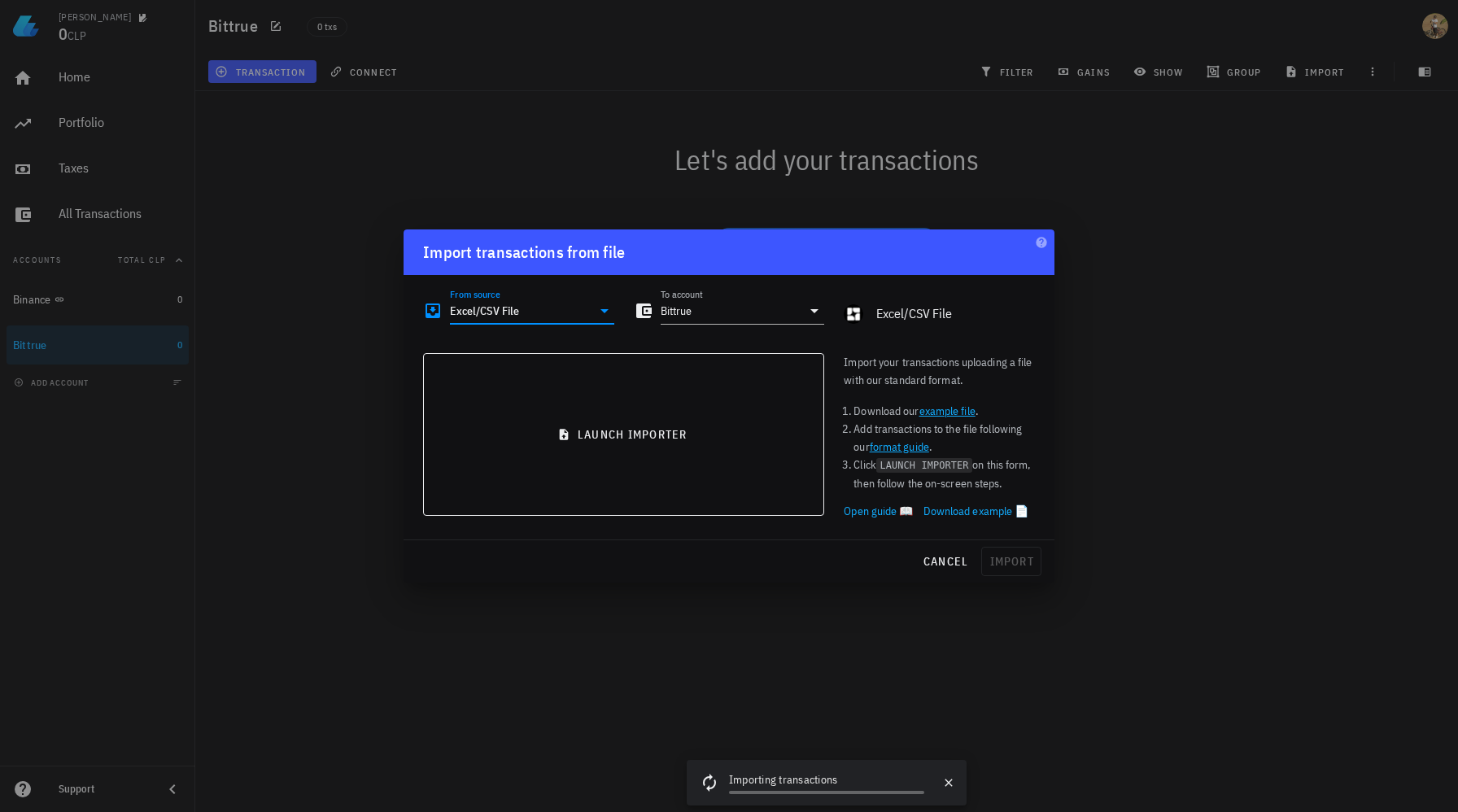
click at [969, 412] on link "example file" at bounding box center [947, 410] width 56 height 15
click at [945, 558] on span "cancel" at bounding box center [946, 560] width 47 height 15
